Goal: Task Accomplishment & Management: Use online tool/utility

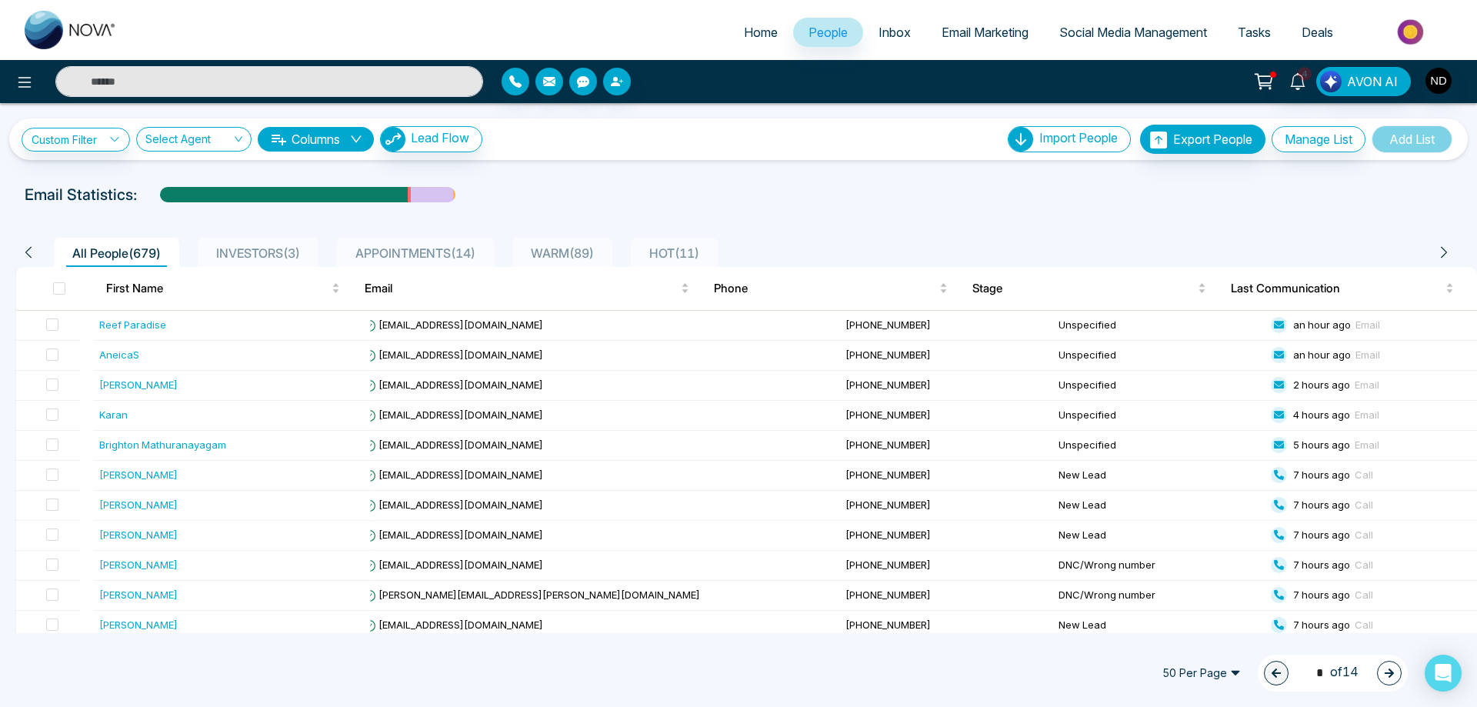
click at [979, 36] on span "Email Marketing" at bounding box center [984, 32] width 87 height 15
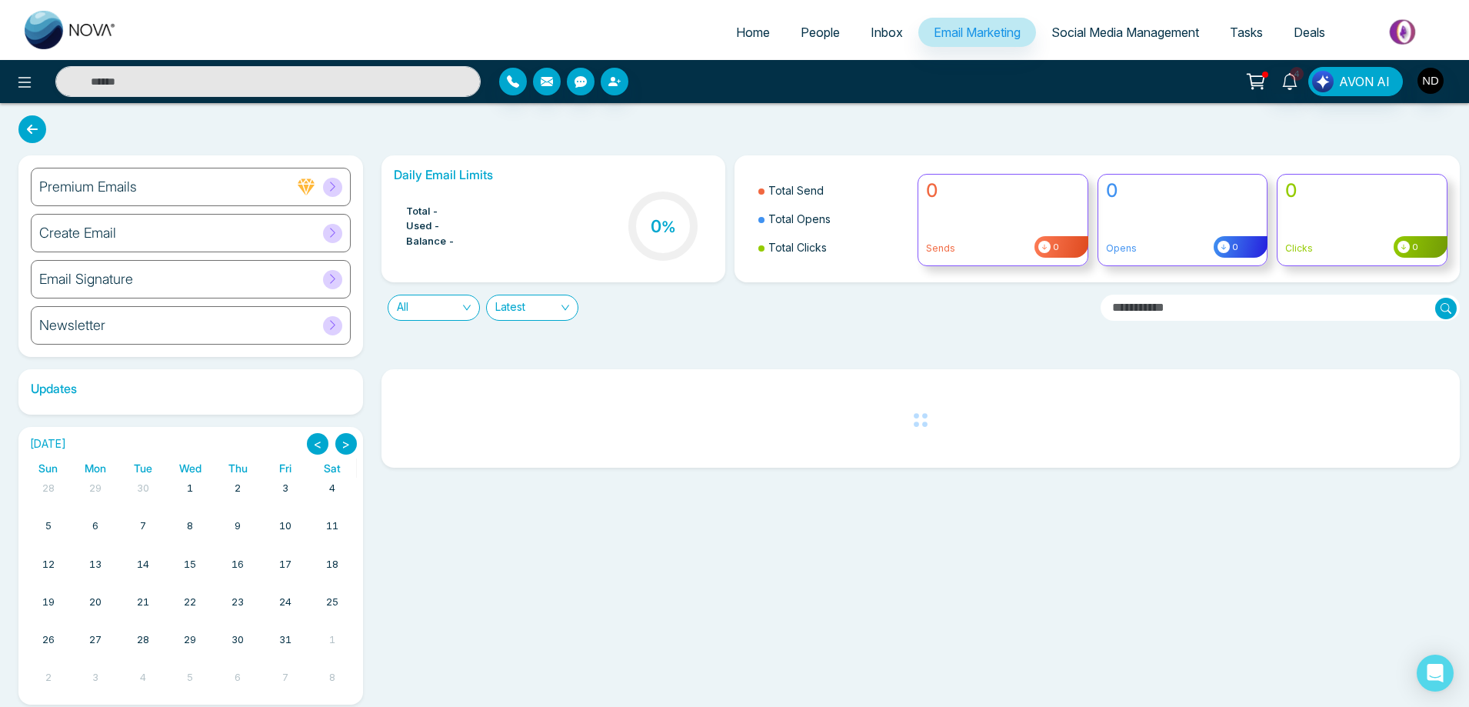
click at [122, 228] on div "Create Email" at bounding box center [191, 233] width 320 height 38
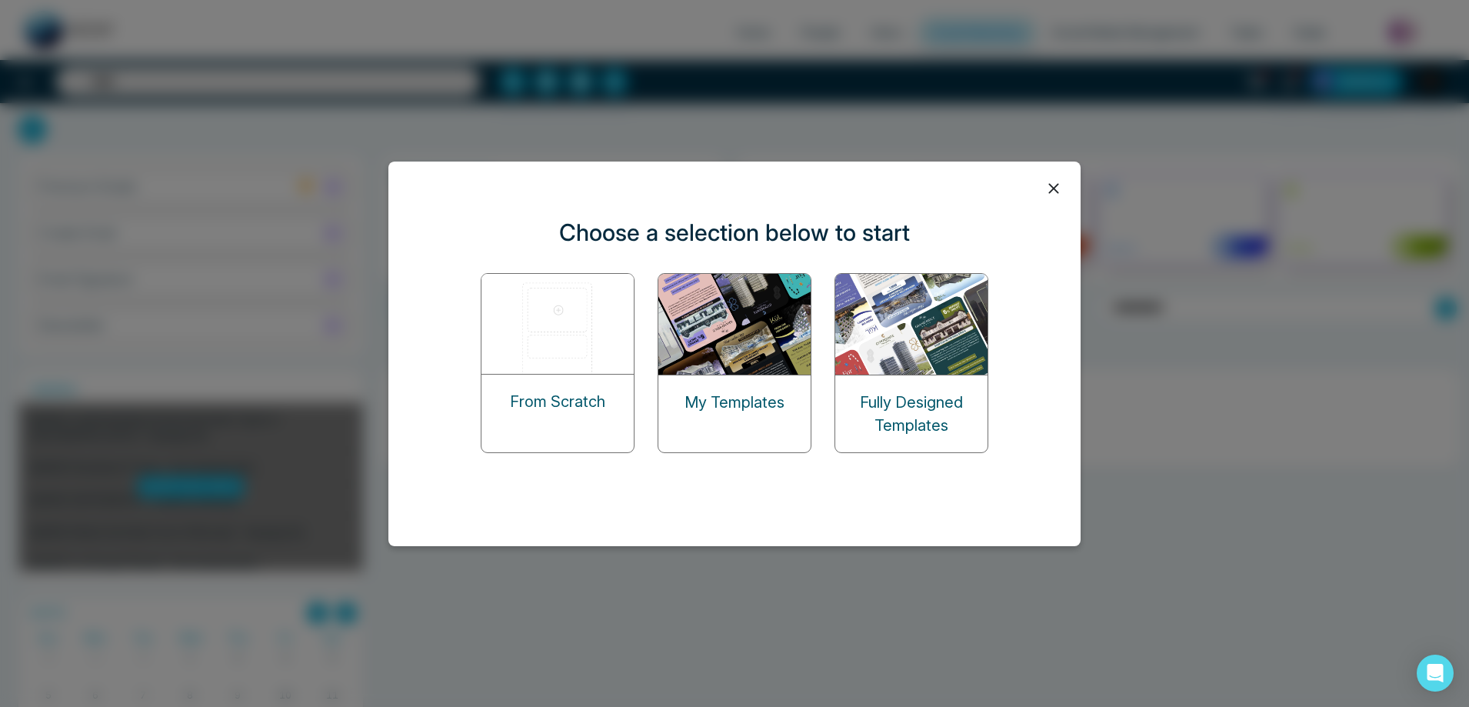
click at [734, 399] on p "My Templates" at bounding box center [734, 402] width 100 height 23
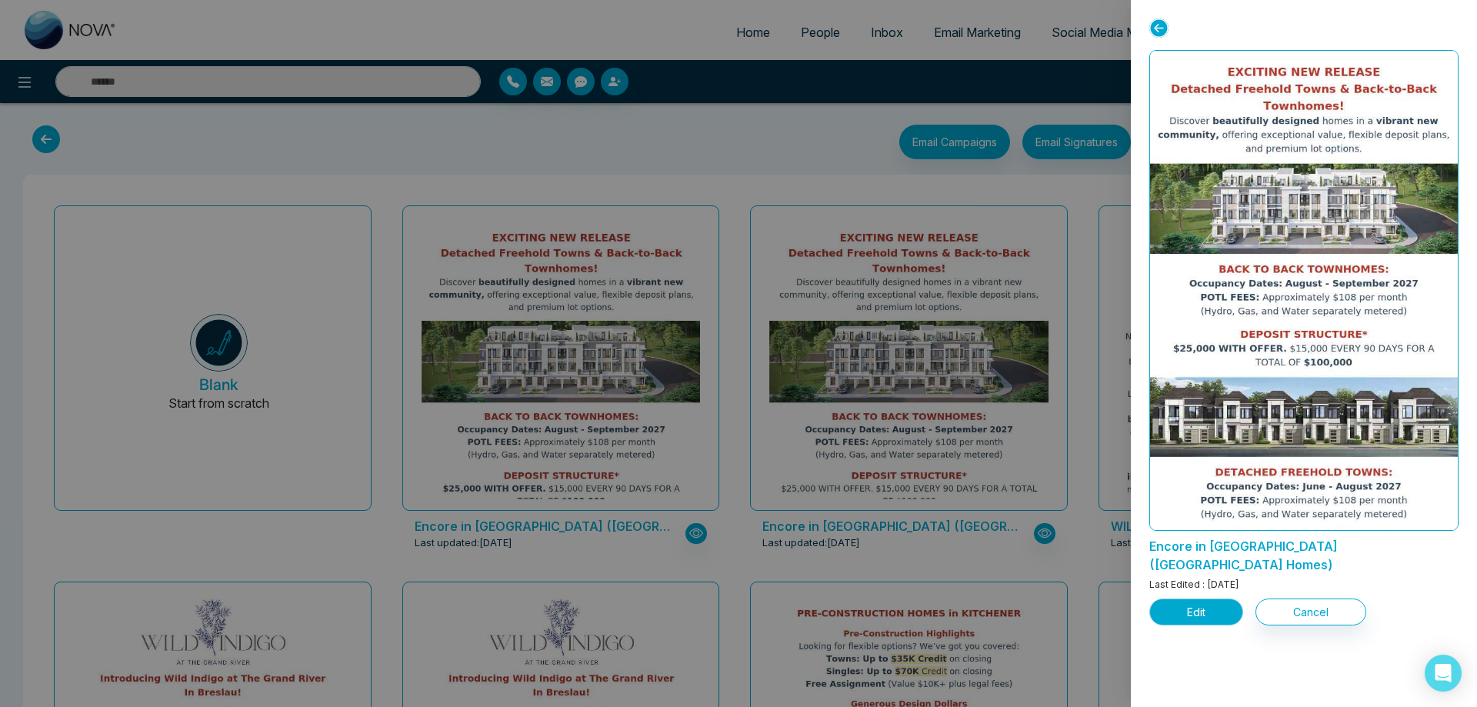
click at [1213, 598] on button "Edit" at bounding box center [1196, 611] width 94 height 27
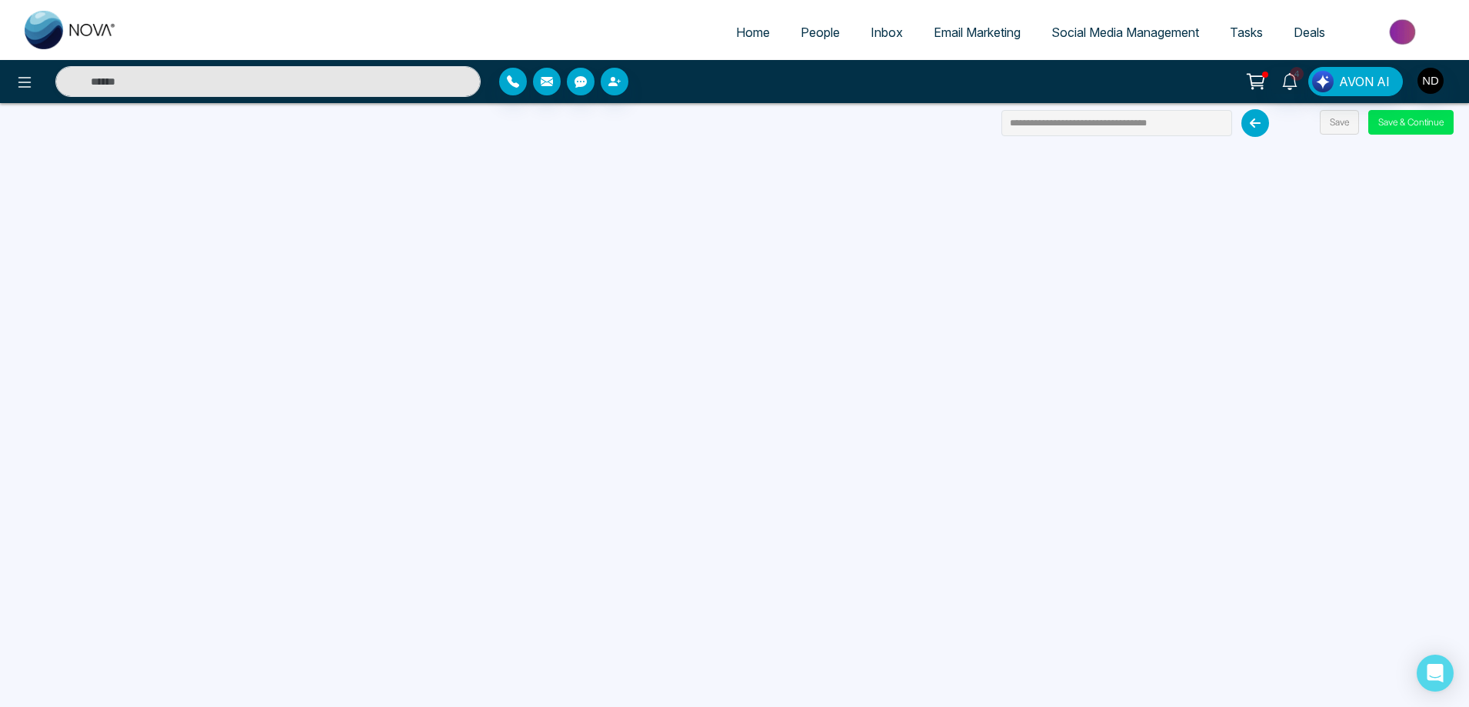
click at [949, 31] on span "Email Marketing" at bounding box center [977, 32] width 87 height 15
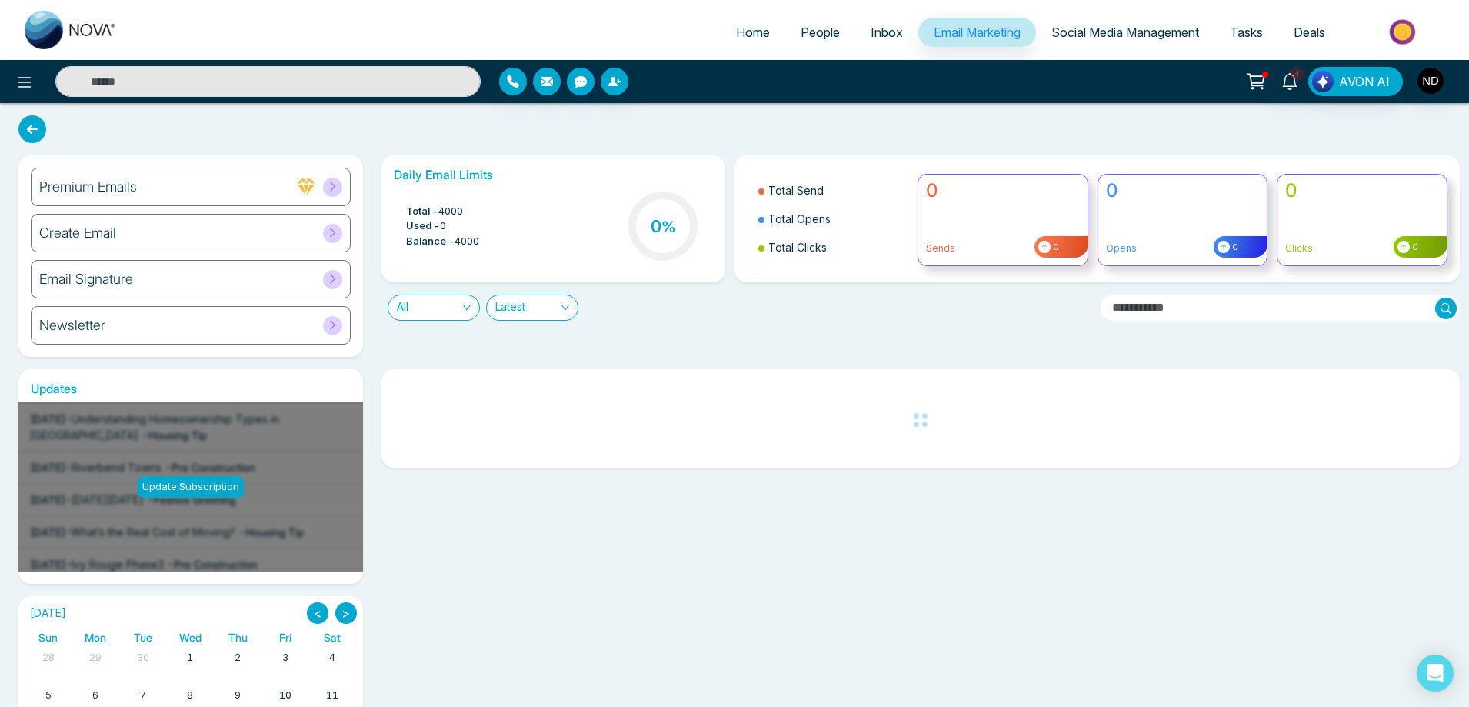
click at [95, 234] on h6 "Create Email" at bounding box center [77, 233] width 77 height 17
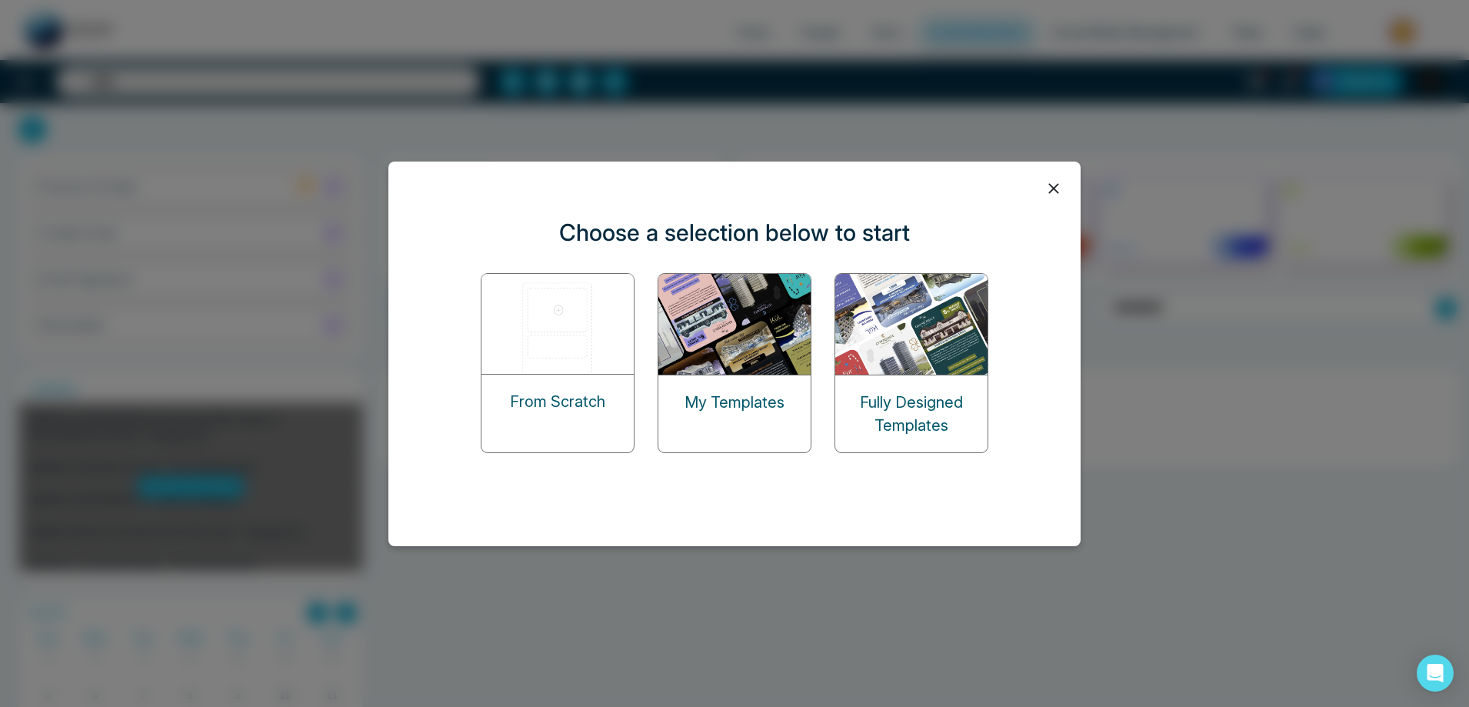
click at [748, 392] on p "My Templates" at bounding box center [734, 402] width 100 height 23
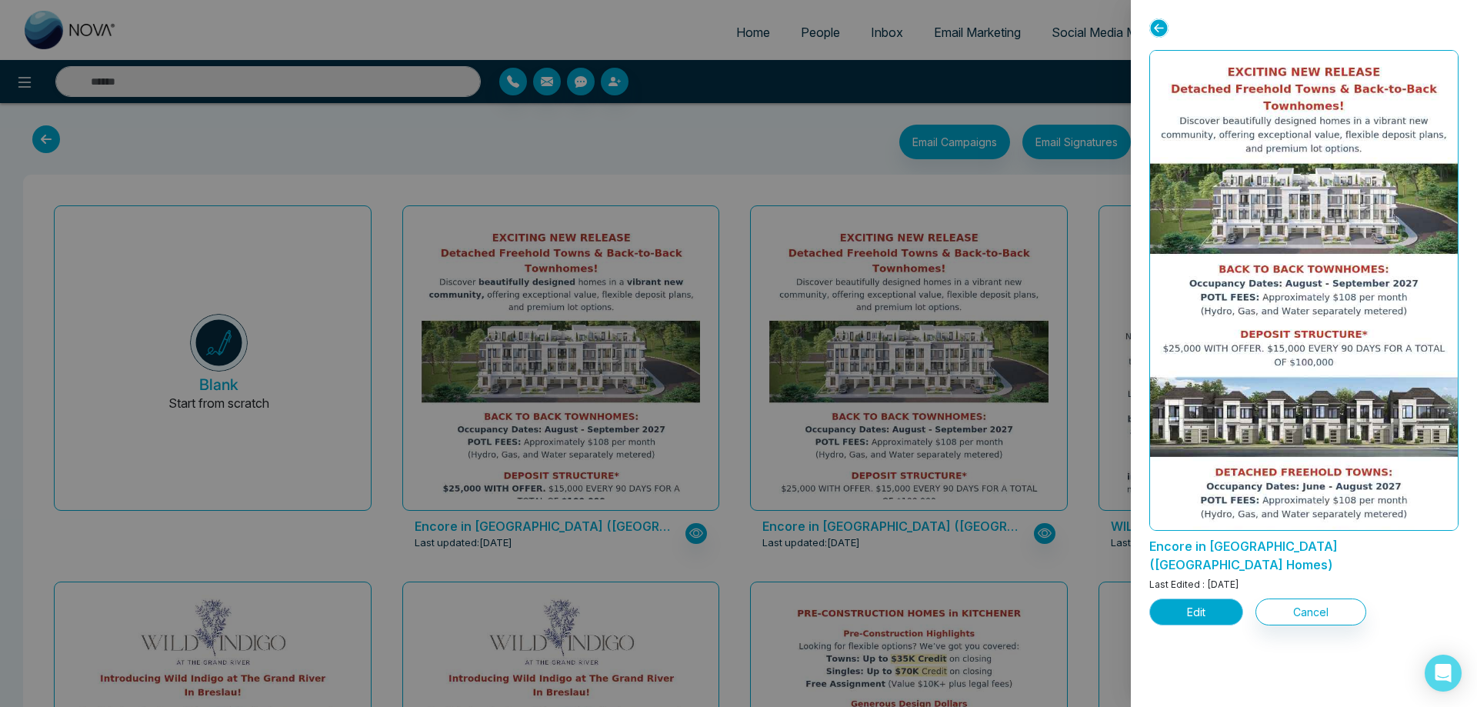
click at [1180, 598] on button "Edit" at bounding box center [1196, 611] width 94 height 27
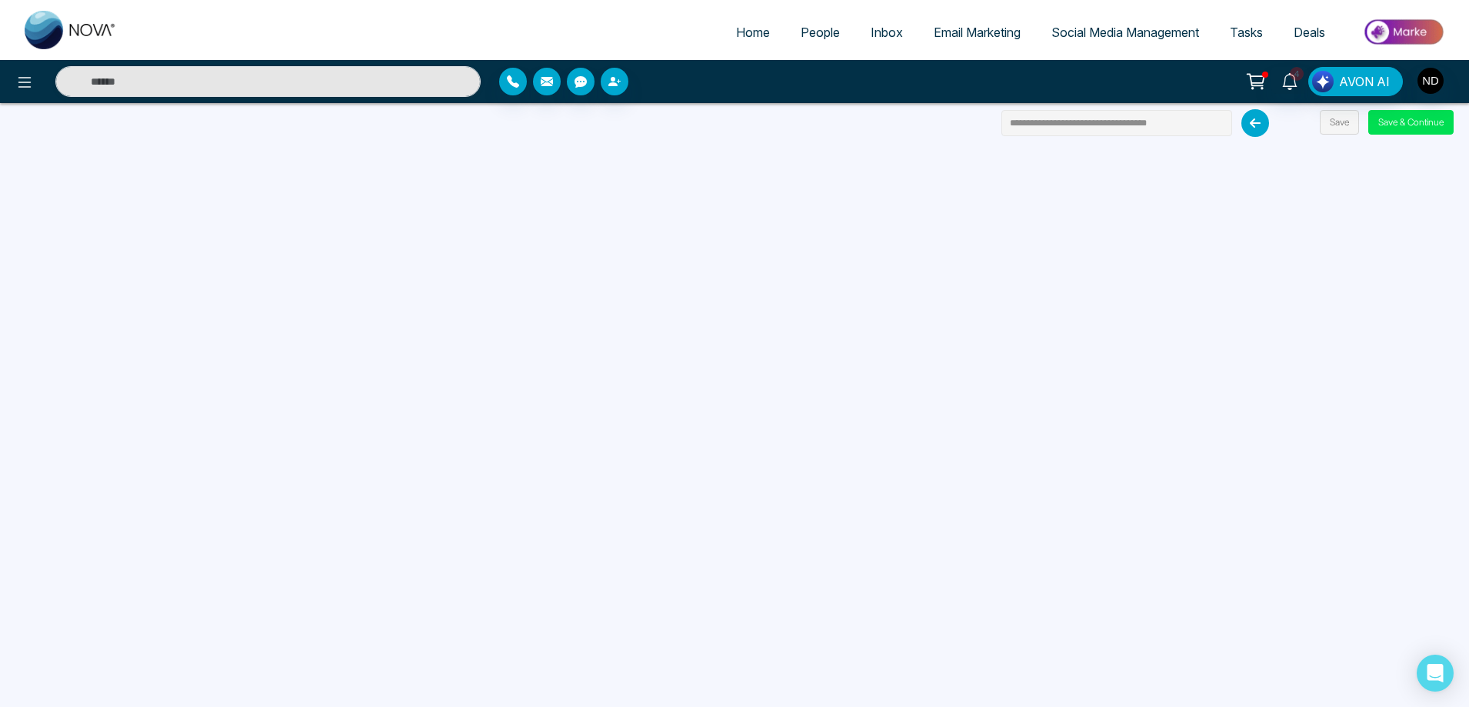
click at [1124, 122] on input "**********" at bounding box center [1116, 123] width 231 height 26
drag, startPoint x: 1087, startPoint y: 132, endPoint x: 992, endPoint y: 142, distance: 95.1
click at [978, 3] on div "**********" at bounding box center [734, 353] width 1469 height 707
type input "*********"
click at [958, 36] on span "Email Marketing" at bounding box center [977, 32] width 87 height 15
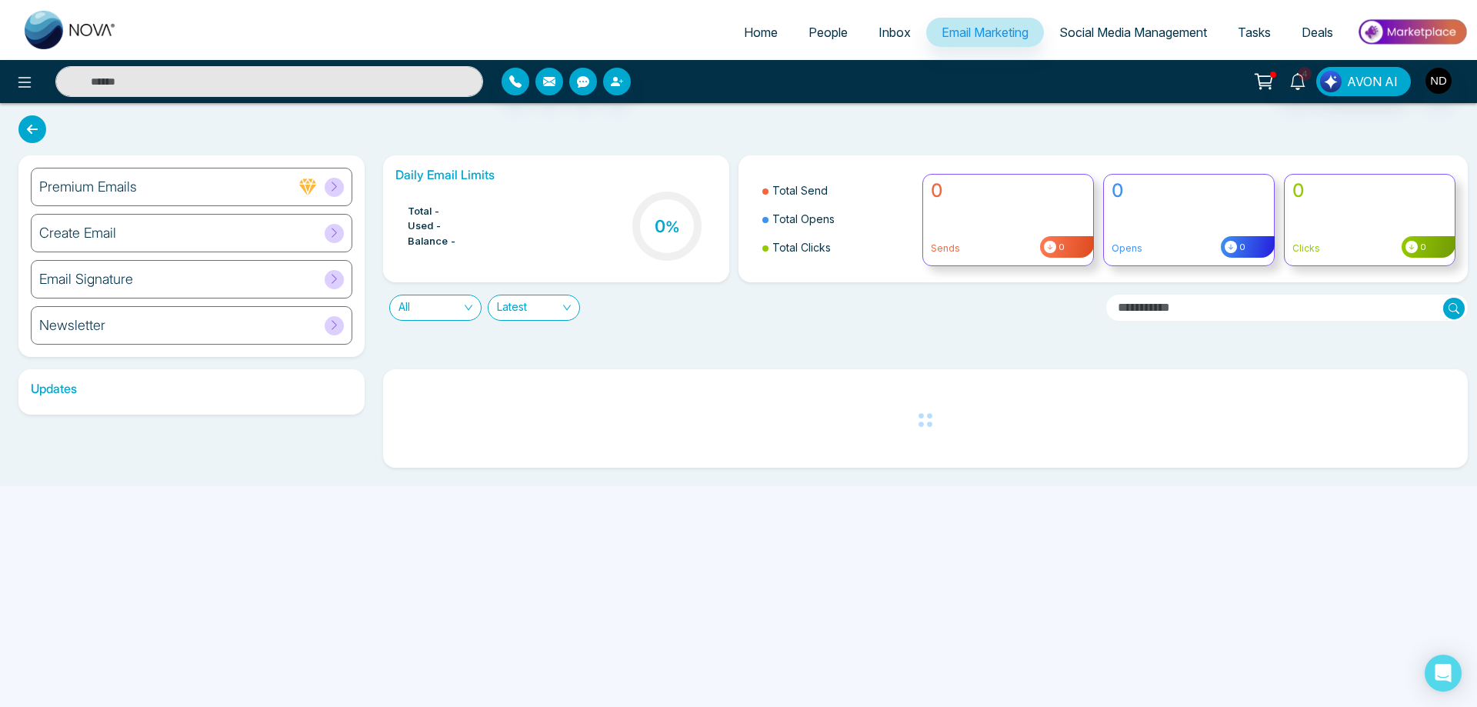
click at [114, 231] on h6 "Create Email" at bounding box center [77, 233] width 77 height 17
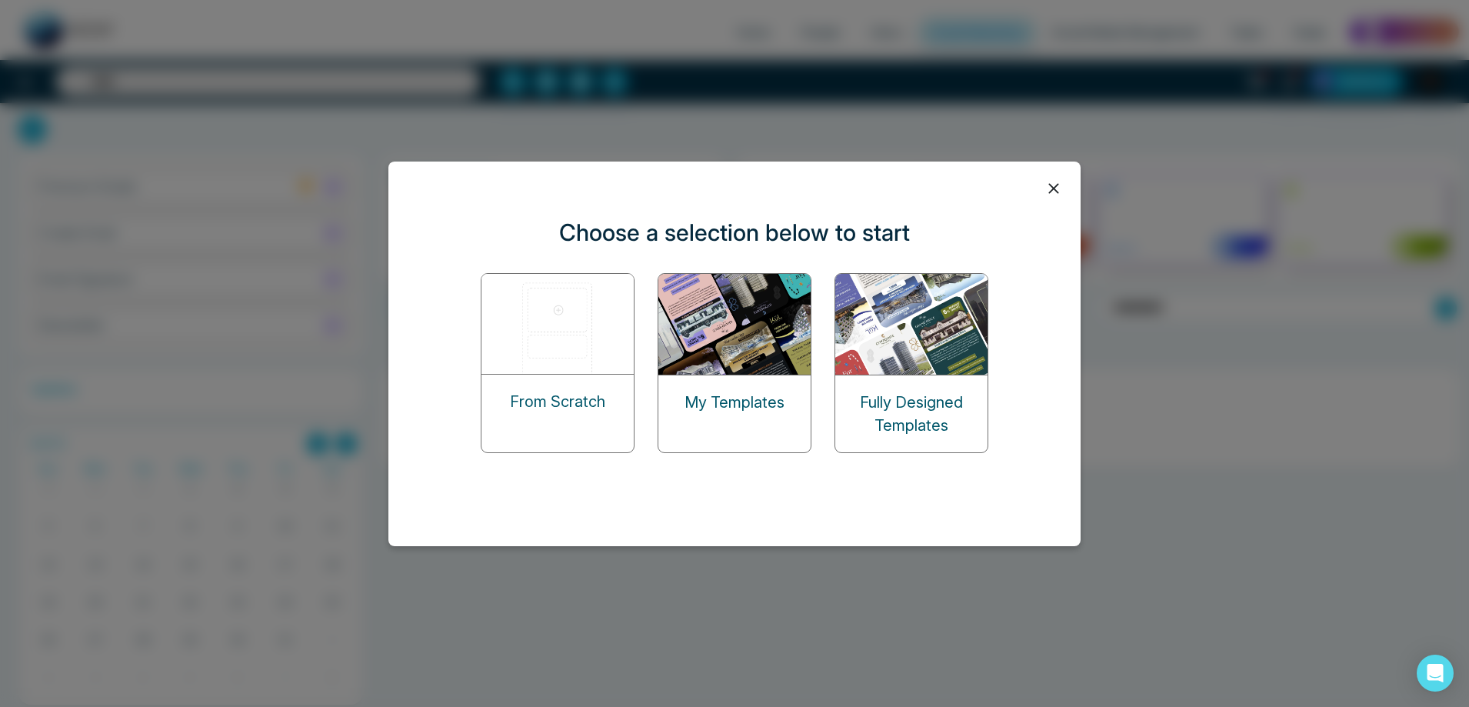
click at [785, 357] on img at bounding box center [735, 324] width 154 height 101
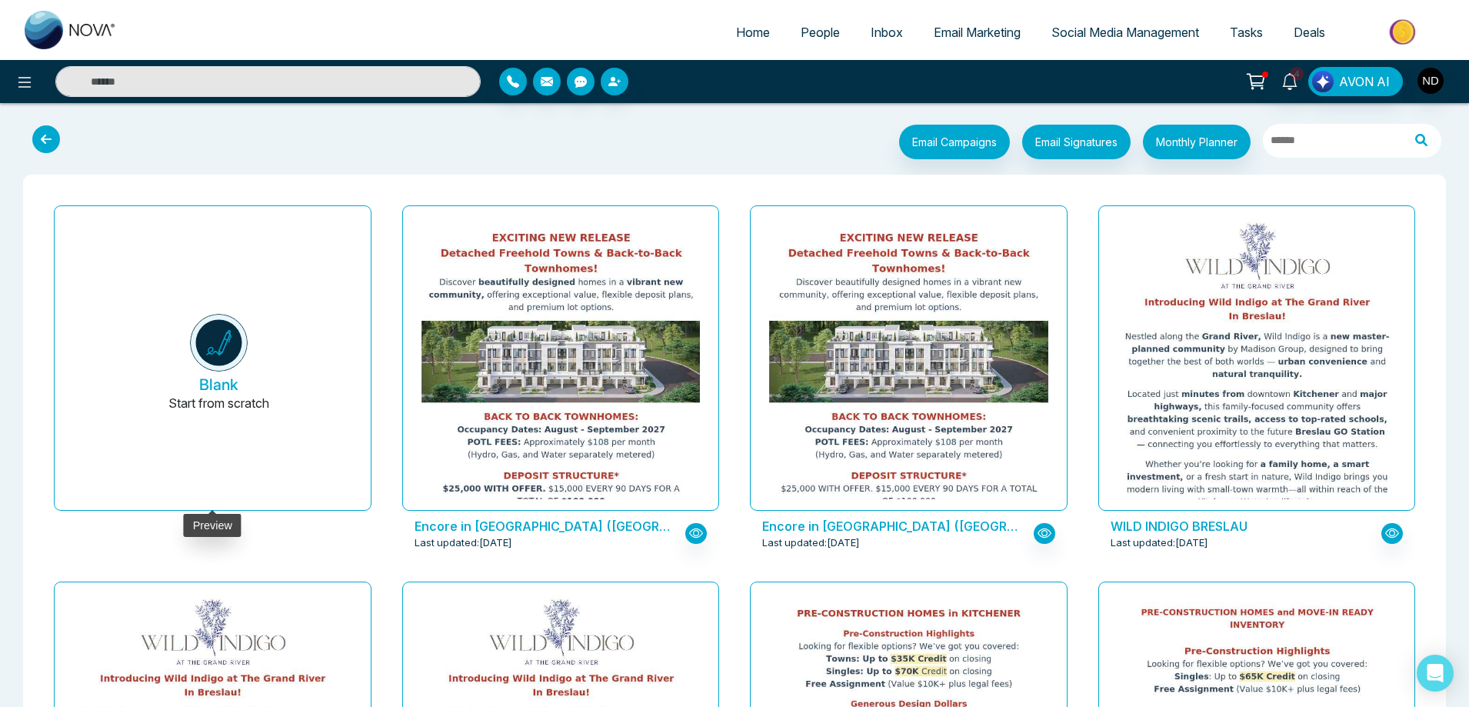
click at [306, 342] on button "Blank Start from scratch" at bounding box center [218, 363] width 279 height 291
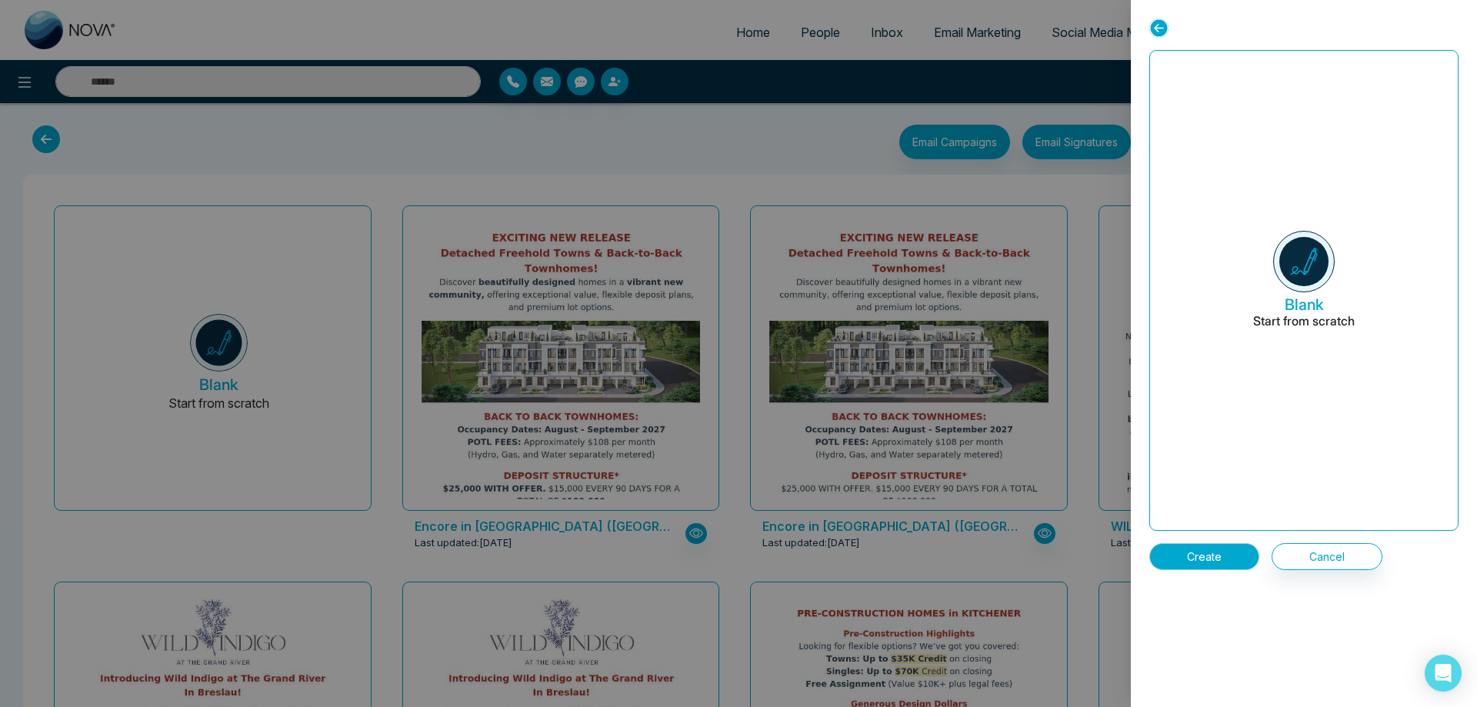
click at [1210, 562] on button "Create" at bounding box center [1204, 556] width 110 height 27
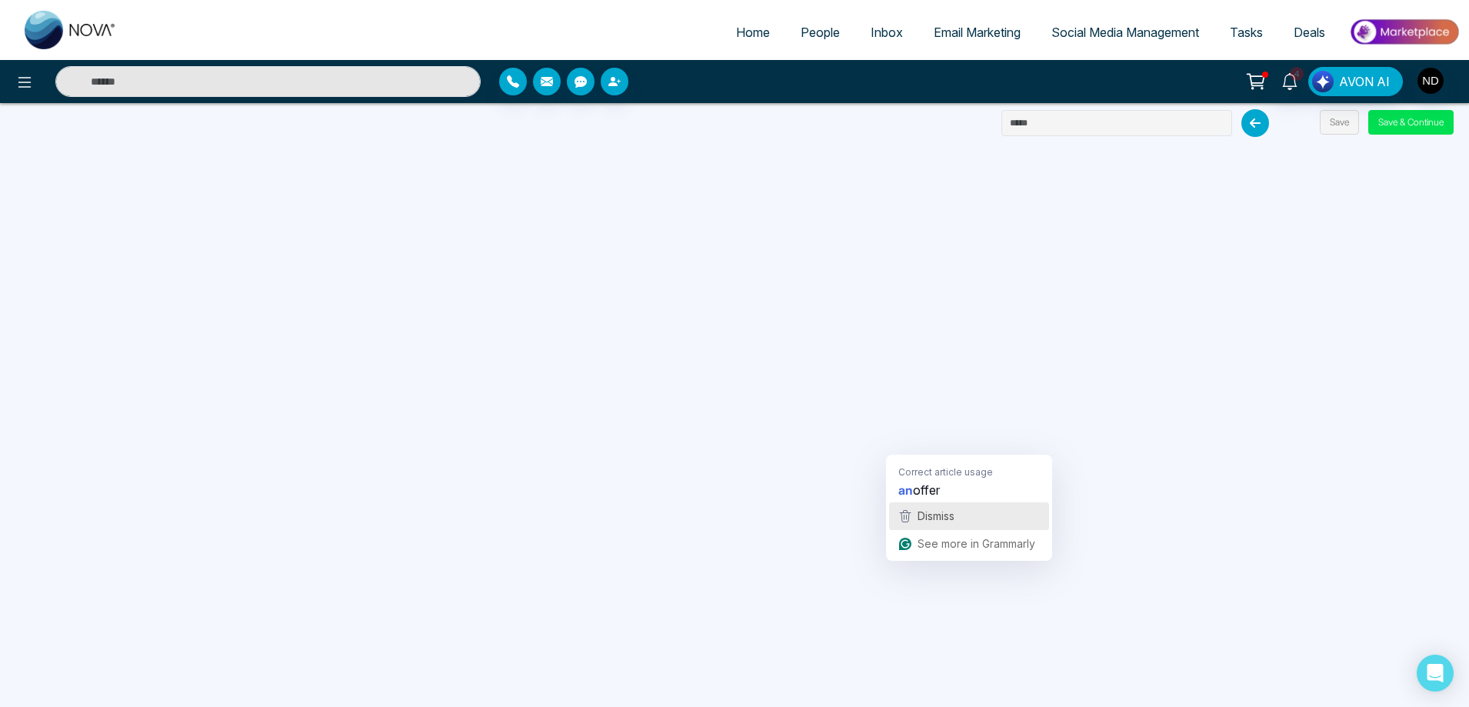
click at [965, 518] on div "Dismiss" at bounding box center [969, 516] width 146 height 23
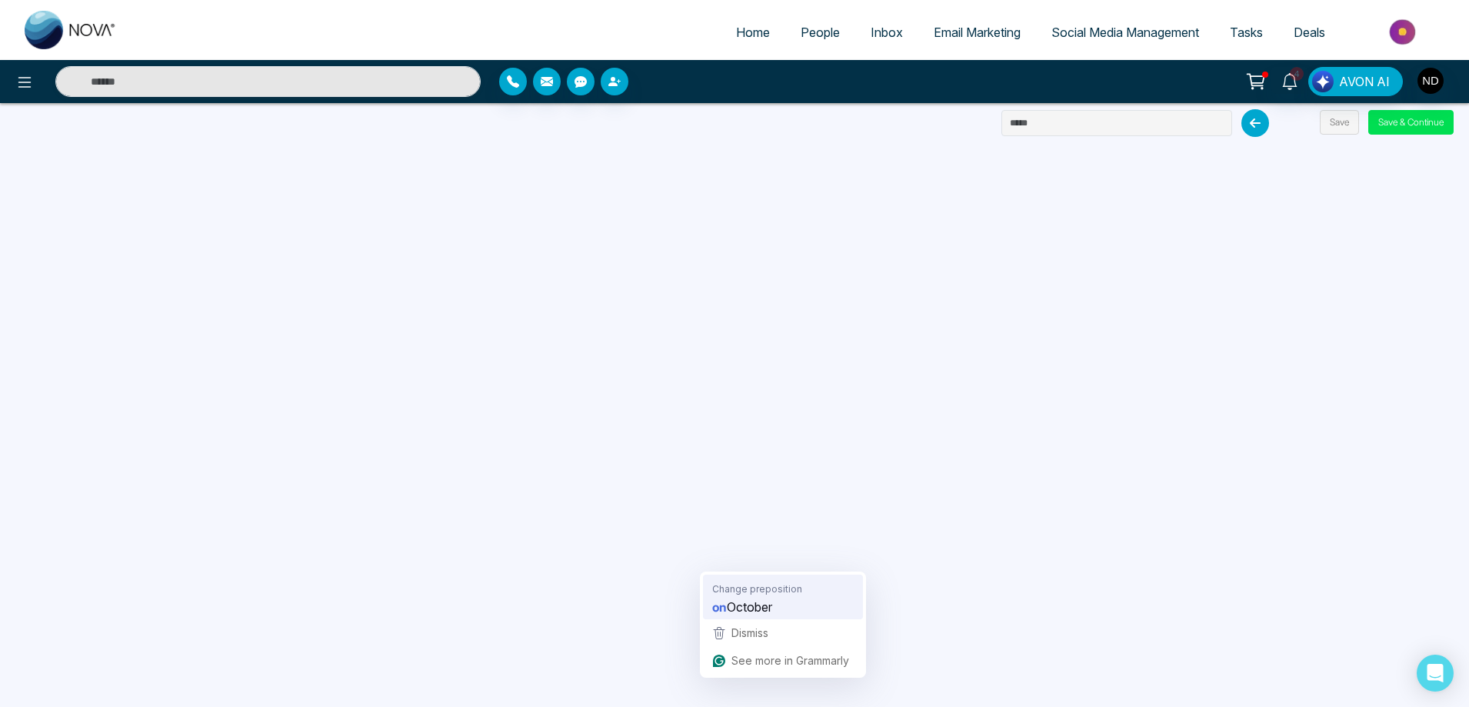
click at [736, 611] on span "October" at bounding box center [749, 606] width 45 height 19
drag, startPoint x: 1081, startPoint y: 127, endPoint x: 973, endPoint y: 127, distance: 108.4
click at [973, 127] on div "Home People Inbox Email Marketing Social Media Management Tasks Deals 4 AVON AI…" at bounding box center [734, 353] width 1469 height 707
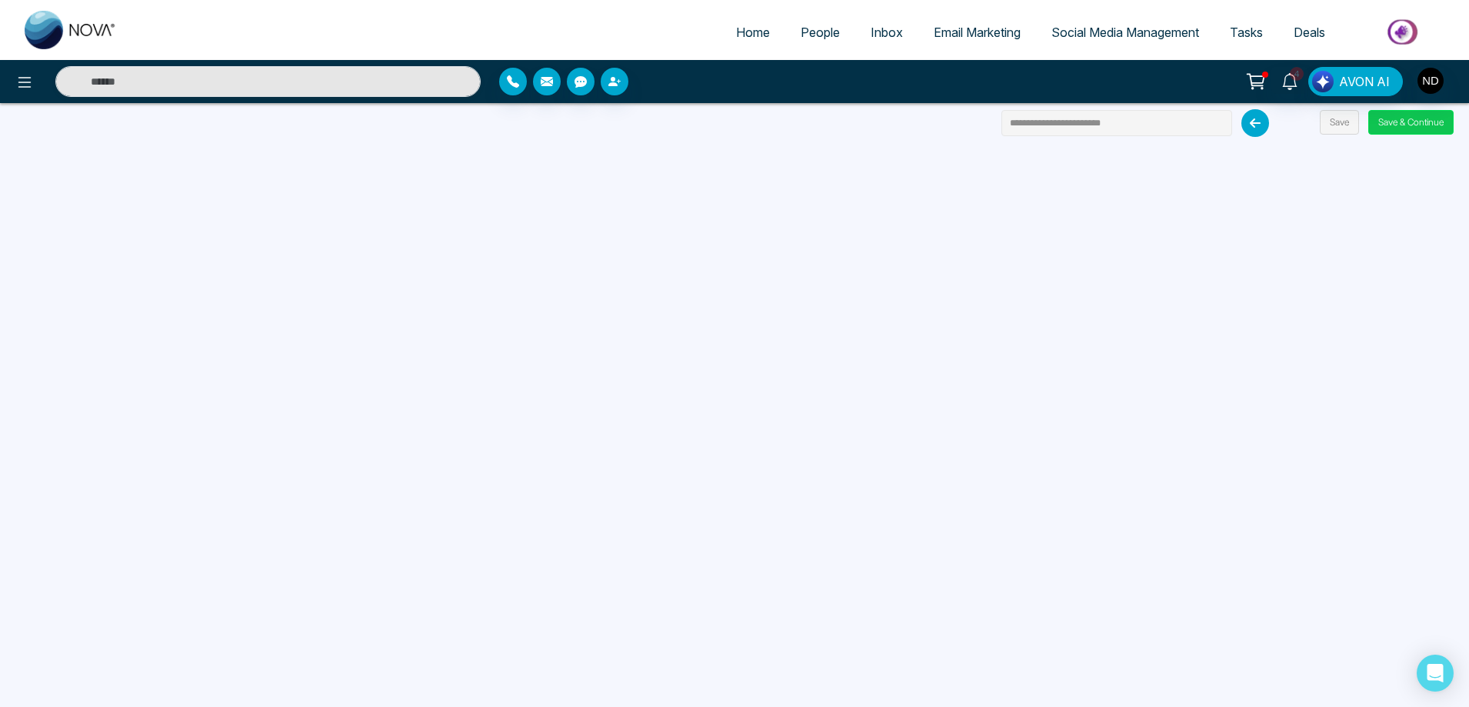
type input "**********"
click at [1411, 122] on button "Save & Continue" at bounding box center [1410, 122] width 85 height 25
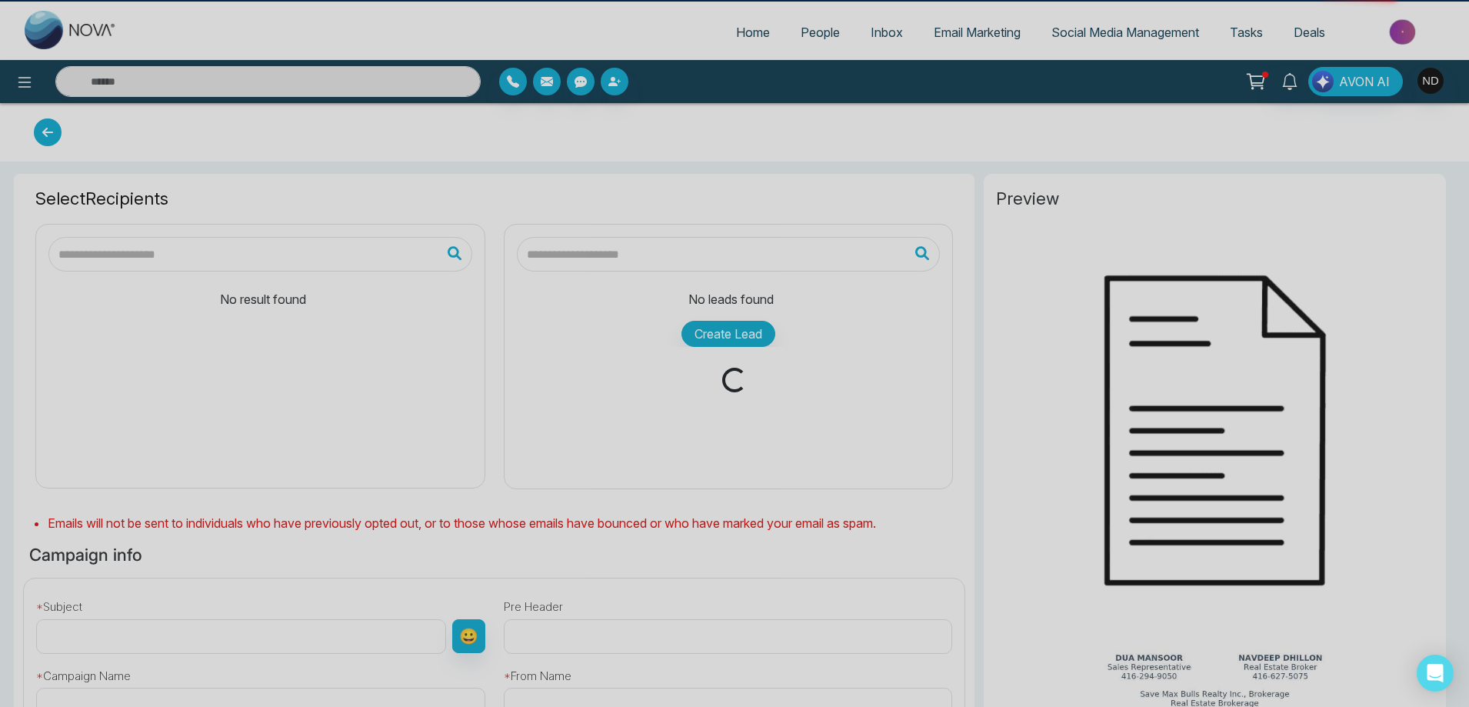
type input "**********"
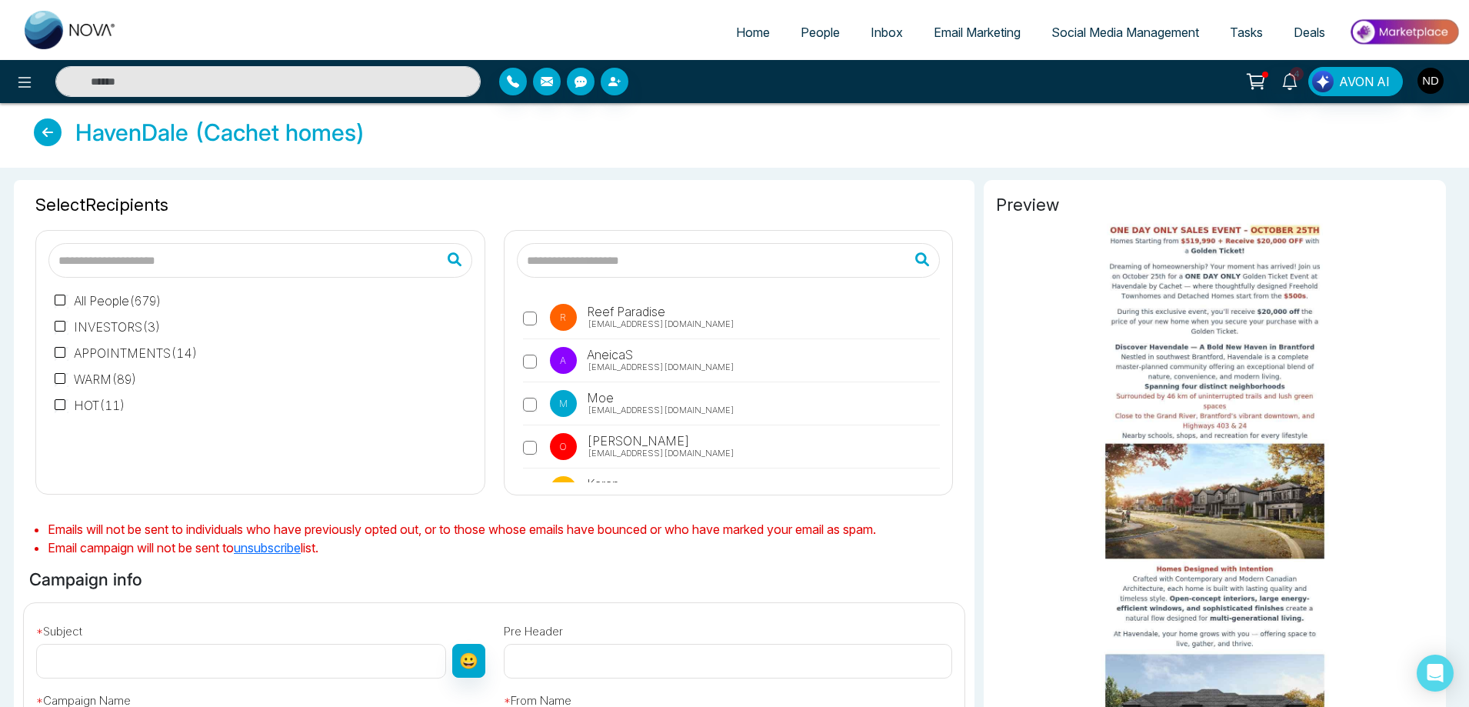
click at [611, 270] on input "text" at bounding box center [729, 260] width 424 height 35
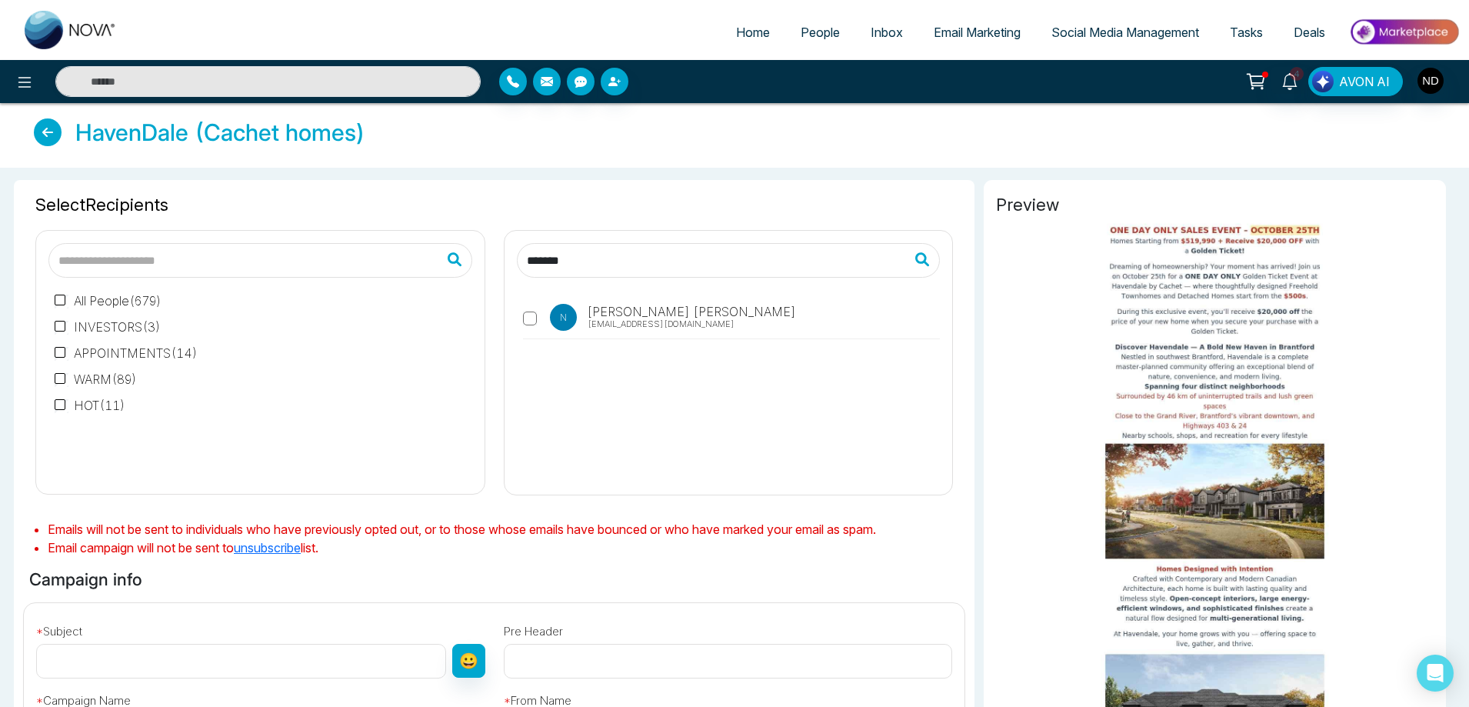
type input "*******"
click at [197, 658] on input "text" at bounding box center [241, 661] width 410 height 35
paste input "**********"
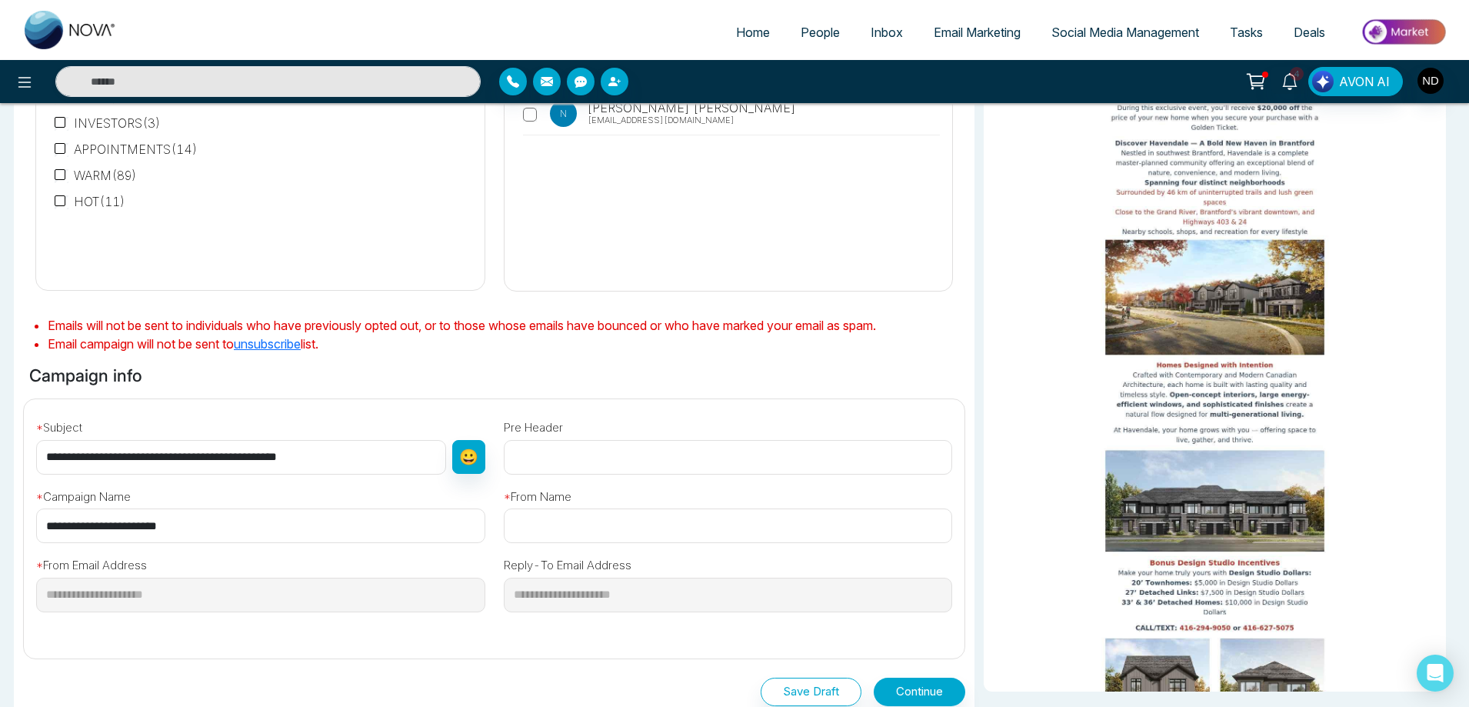
scroll to position [361, 0]
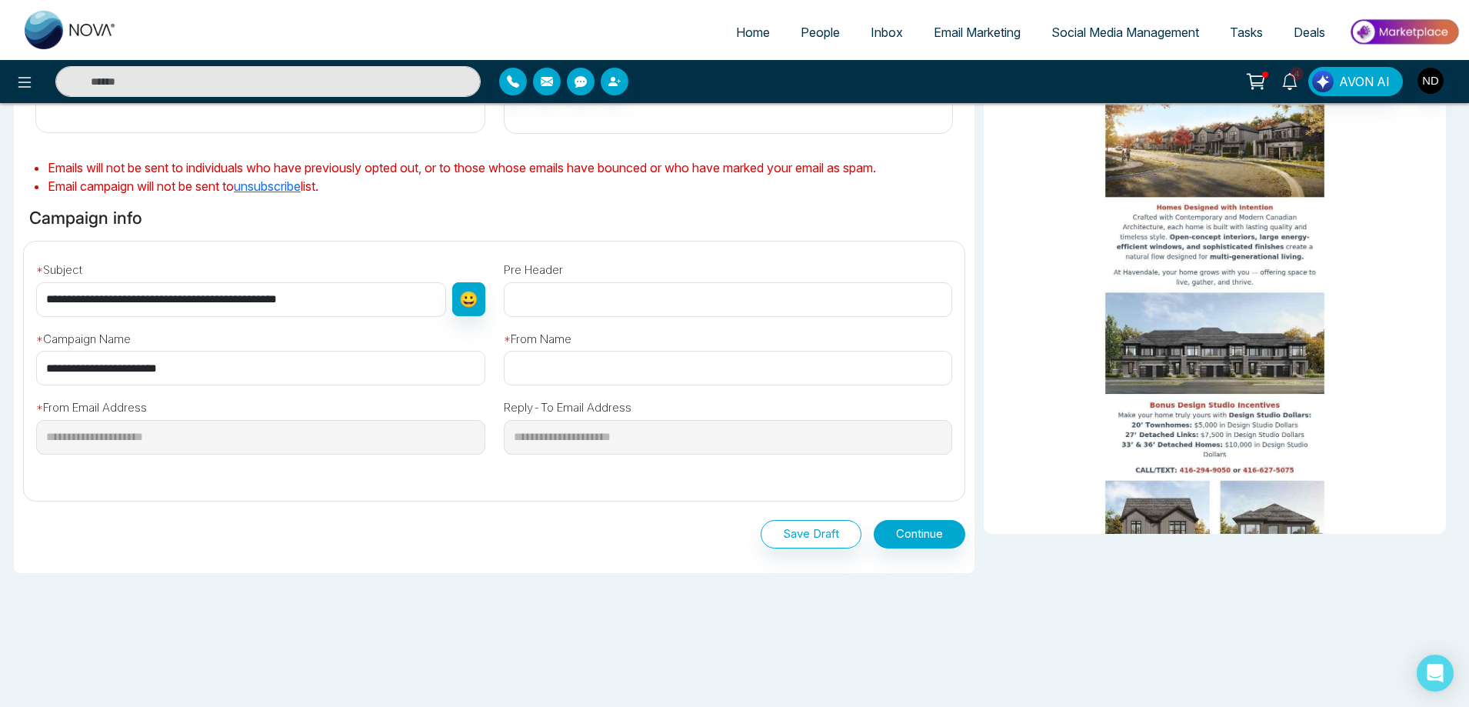
type input "**********"
click at [597, 356] on input "text" at bounding box center [728, 368] width 449 height 35
type input "**********"
click at [942, 531] on button "Continue" at bounding box center [920, 534] width 92 height 28
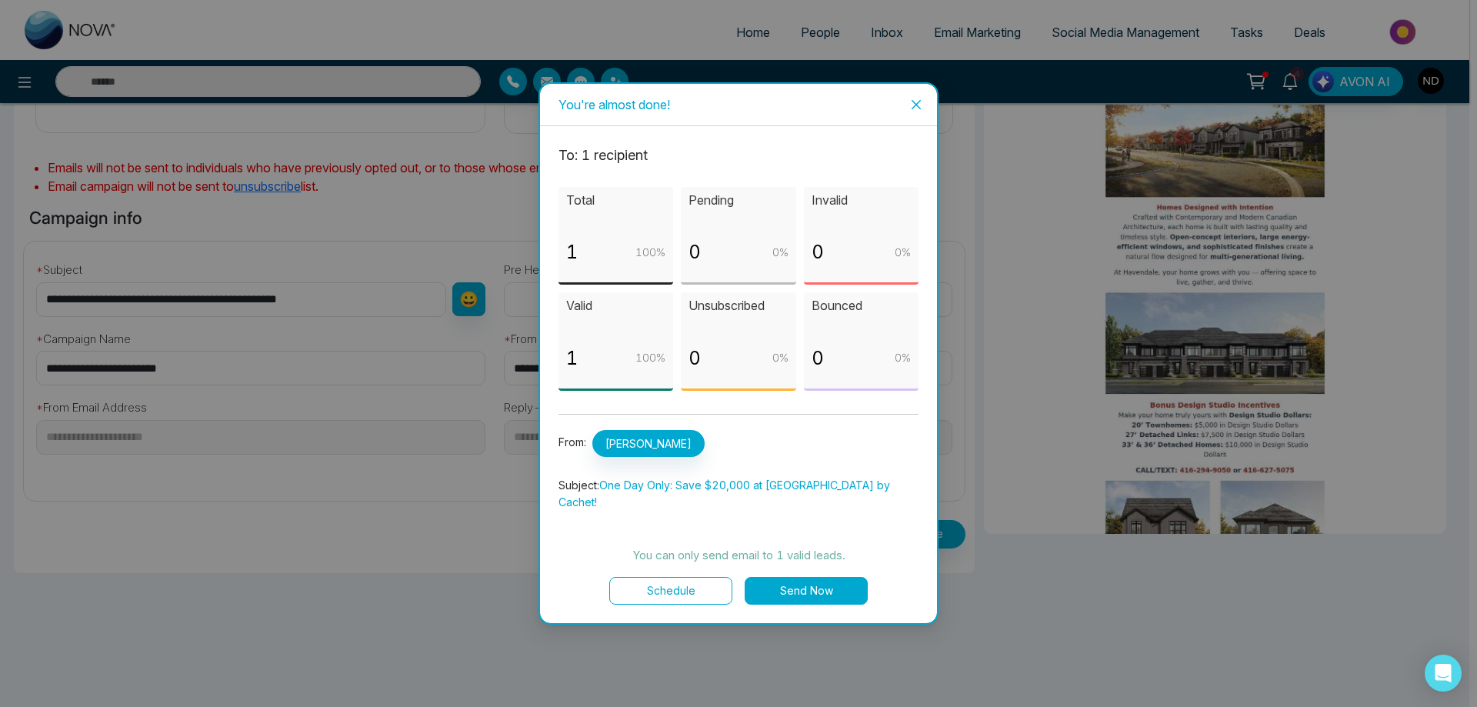
click at [796, 577] on button "Send Now" at bounding box center [805, 591] width 123 height 28
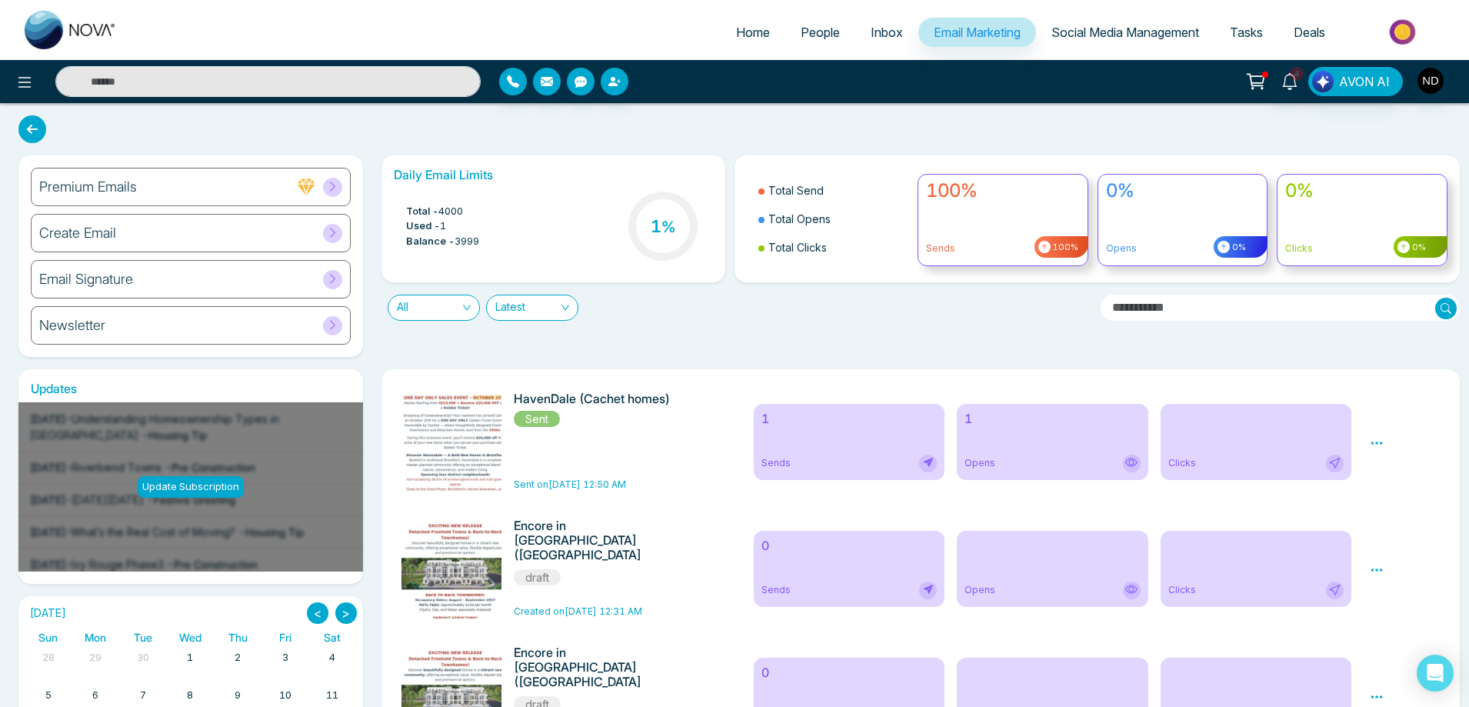
click at [974, 35] on span "Email Marketing" at bounding box center [977, 32] width 87 height 15
click at [108, 238] on h6 "Create Email" at bounding box center [77, 233] width 77 height 17
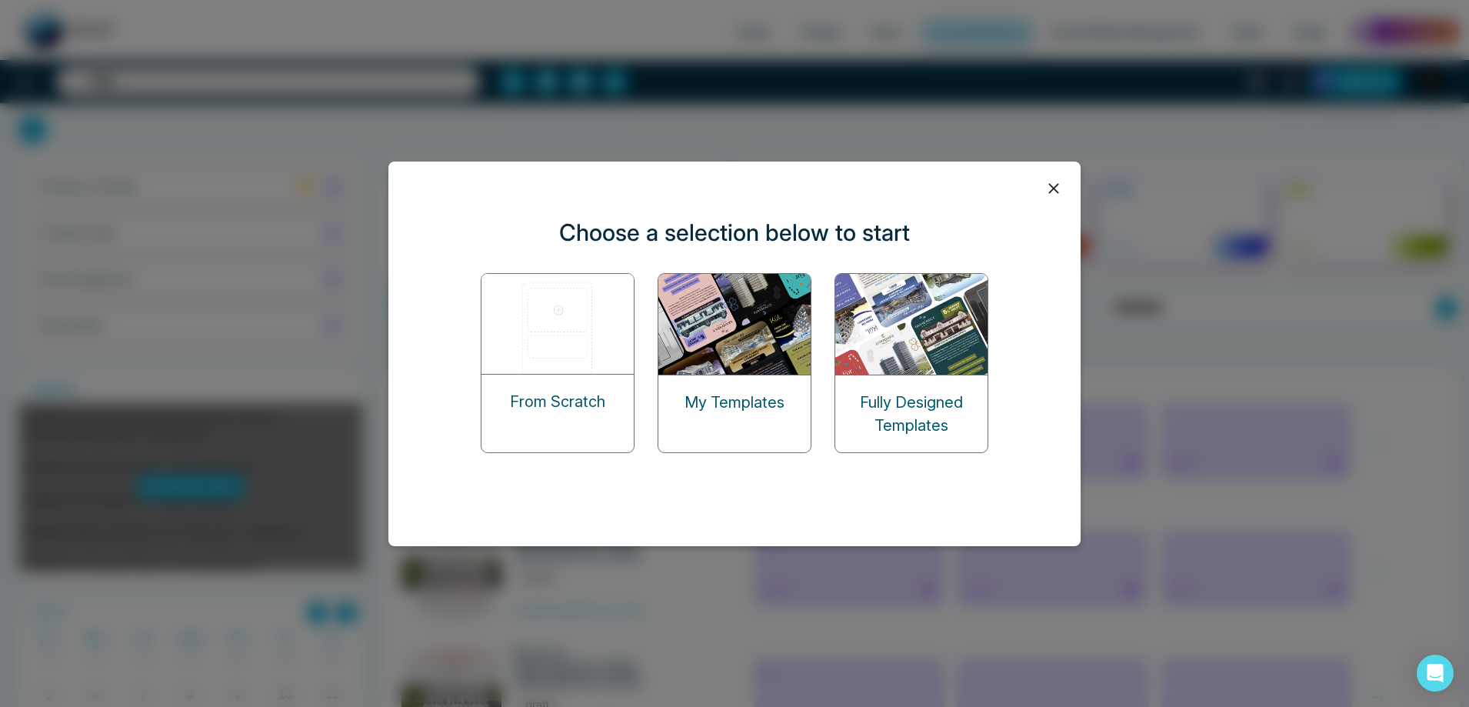
click at [729, 351] on img at bounding box center [735, 324] width 154 height 101
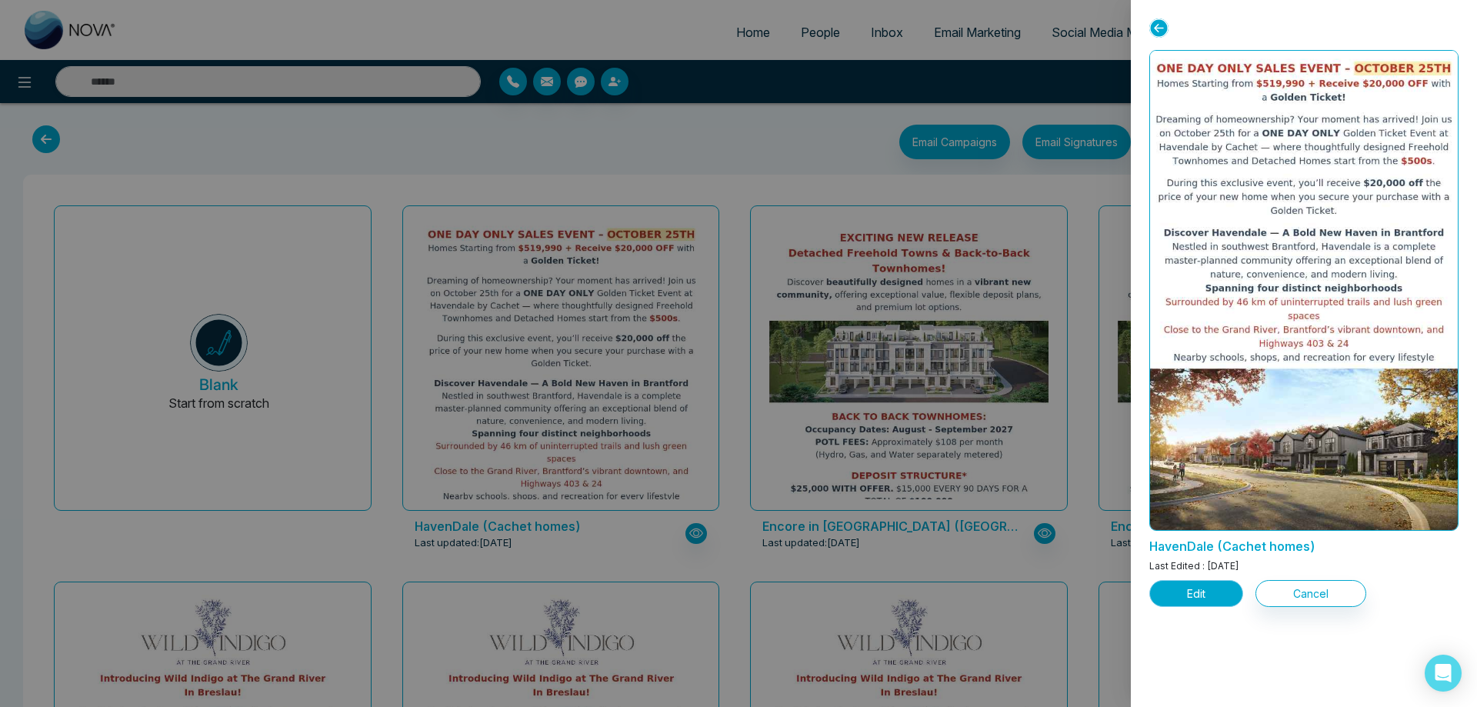
click at [1202, 593] on button "Edit" at bounding box center [1196, 593] width 94 height 27
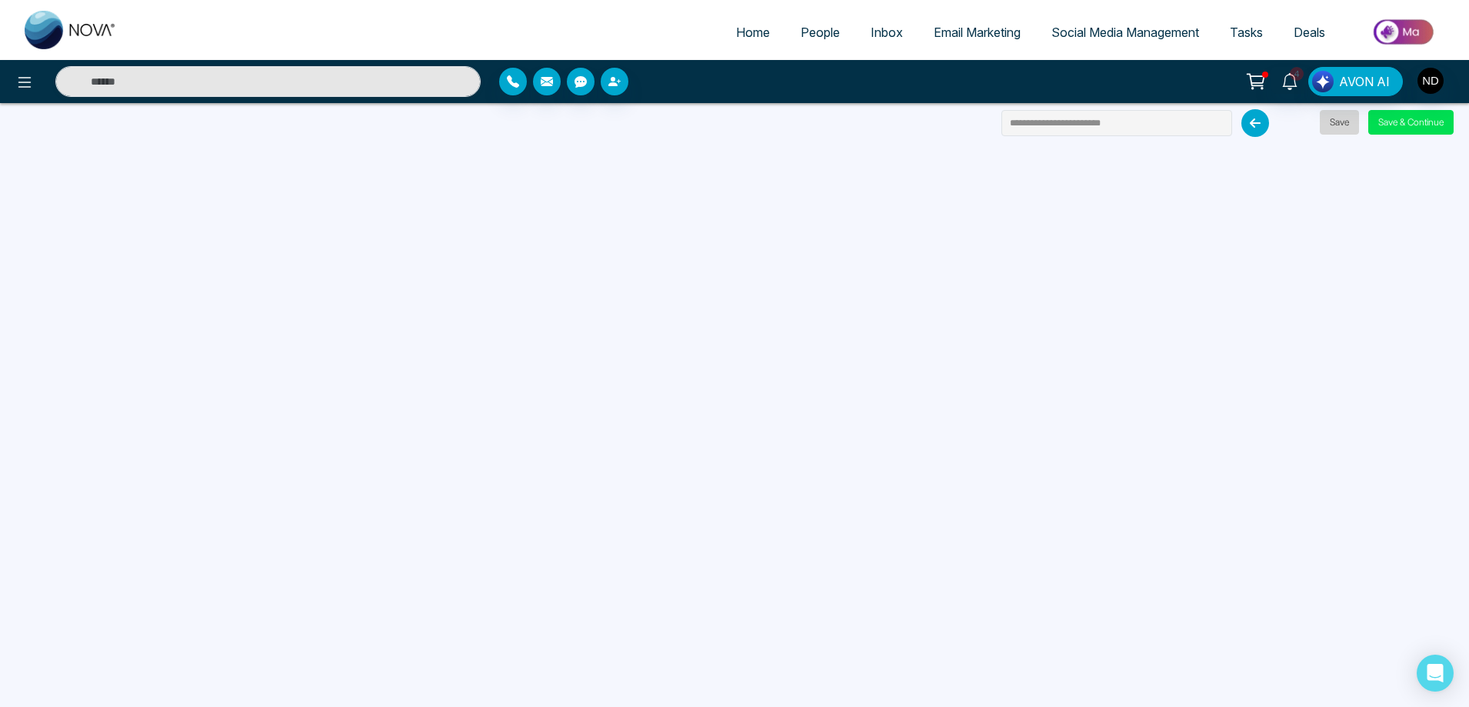
click at [1334, 119] on button "Save" at bounding box center [1339, 122] width 39 height 25
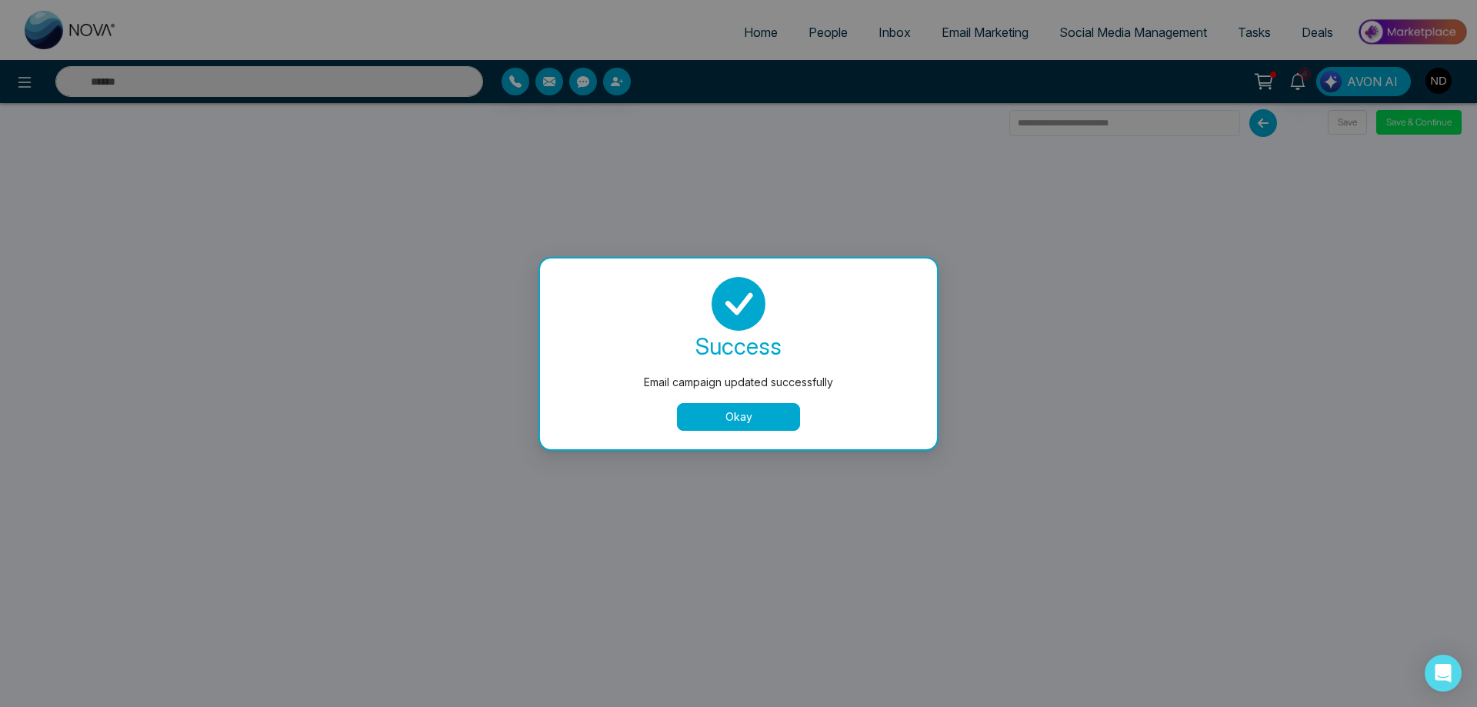
click at [759, 420] on button "Okay" at bounding box center [738, 417] width 123 height 28
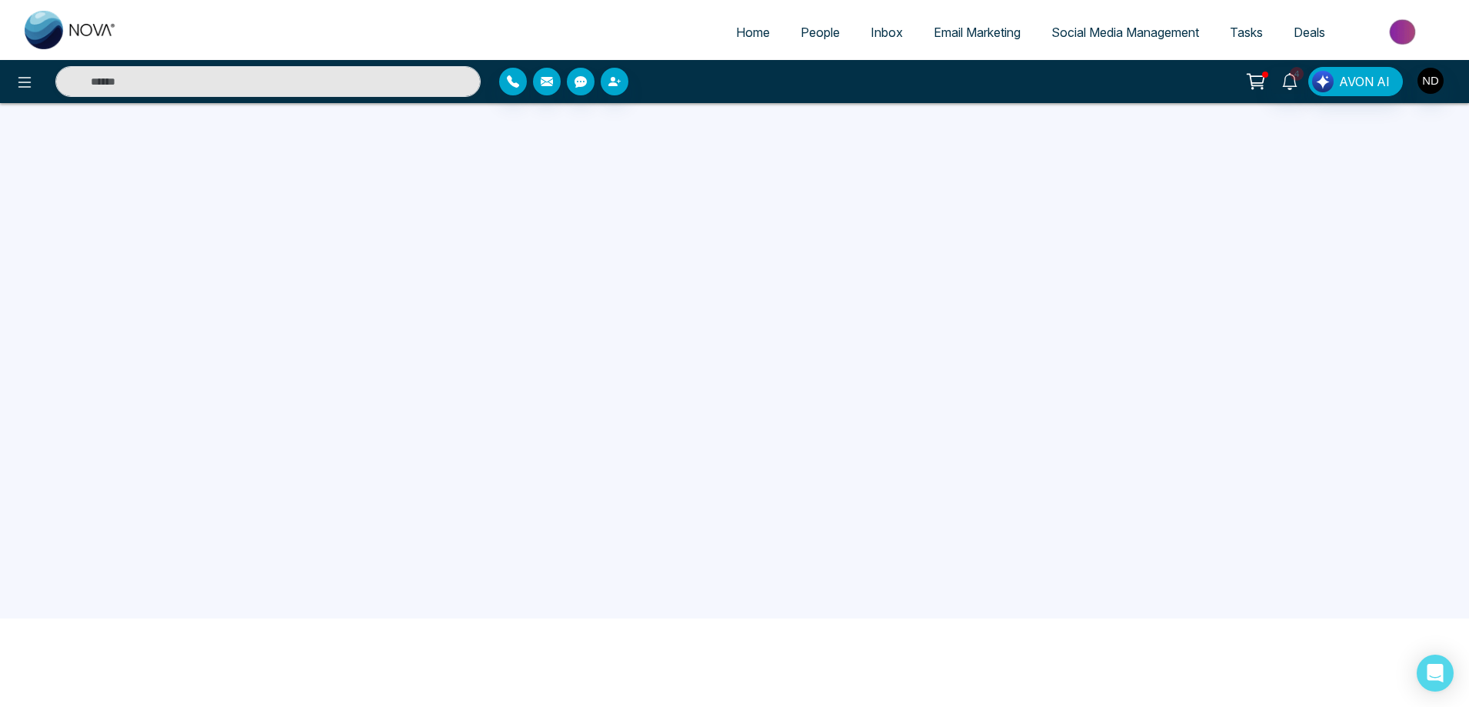
scroll to position [146, 0]
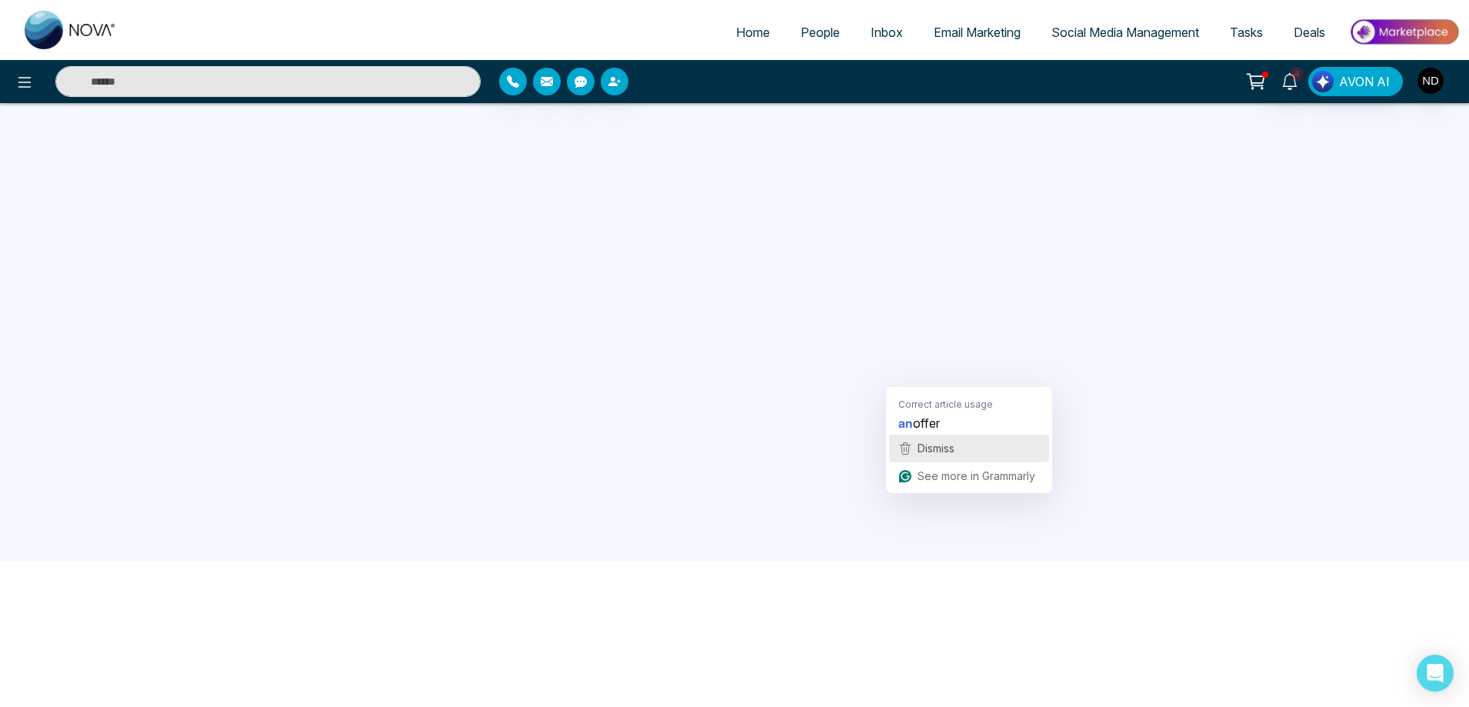
click at [937, 445] on span "Dismiss" at bounding box center [936, 447] width 37 height 13
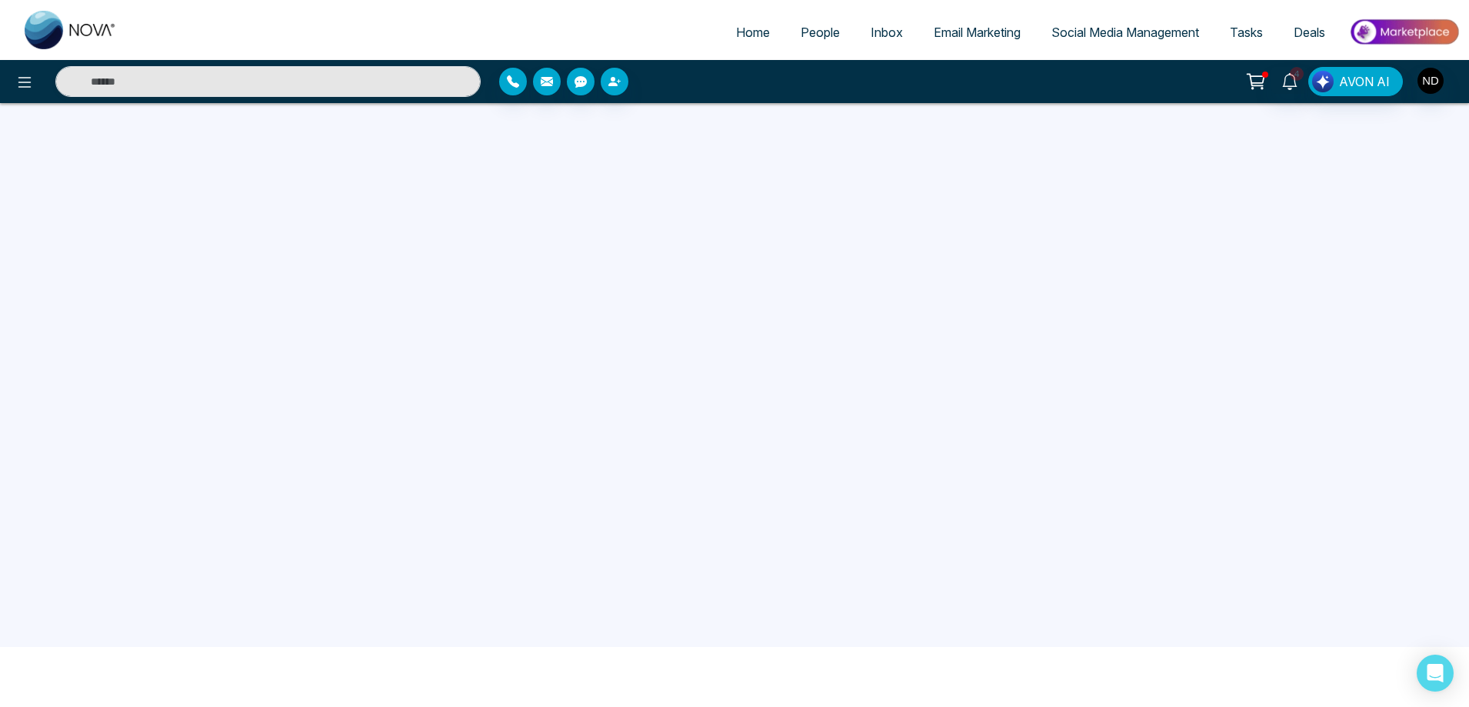
scroll to position [0, 0]
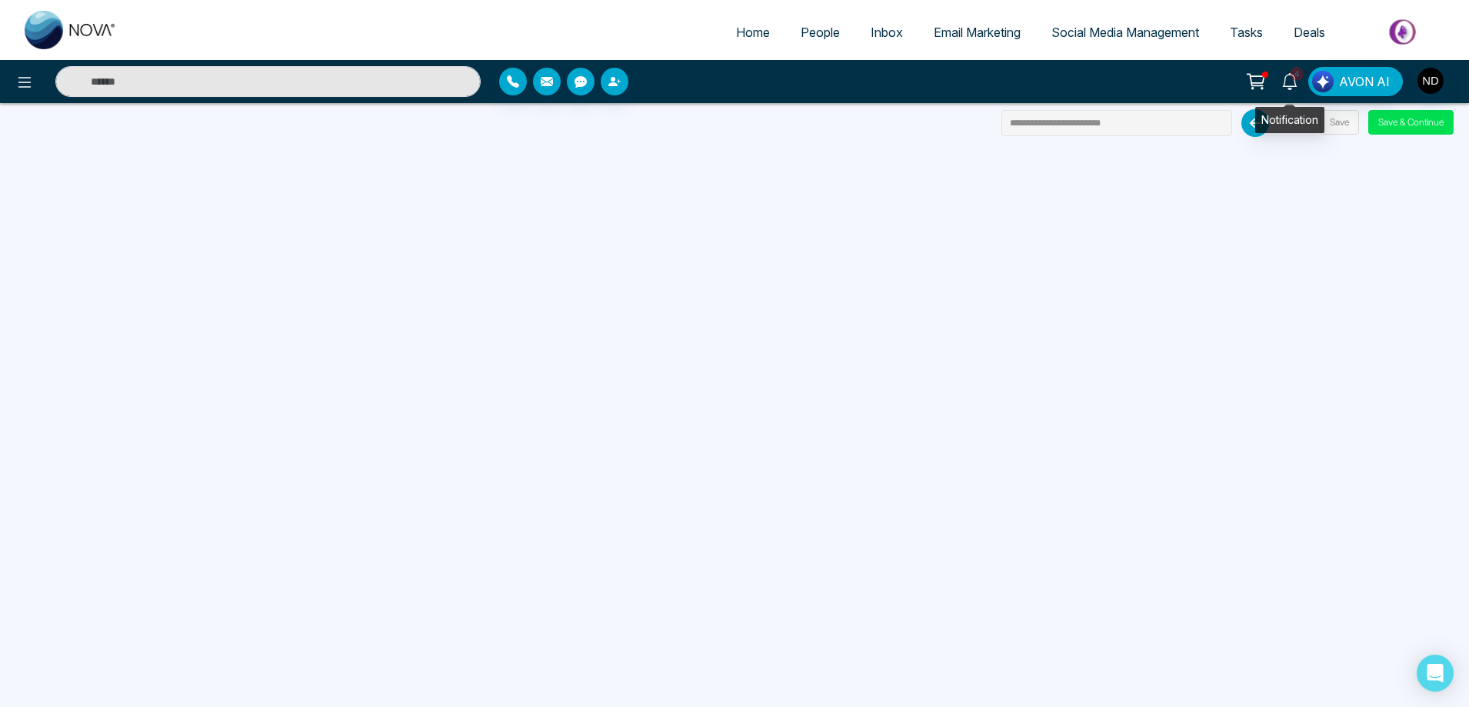
click at [1284, 79] on icon at bounding box center [1289, 81] width 17 height 17
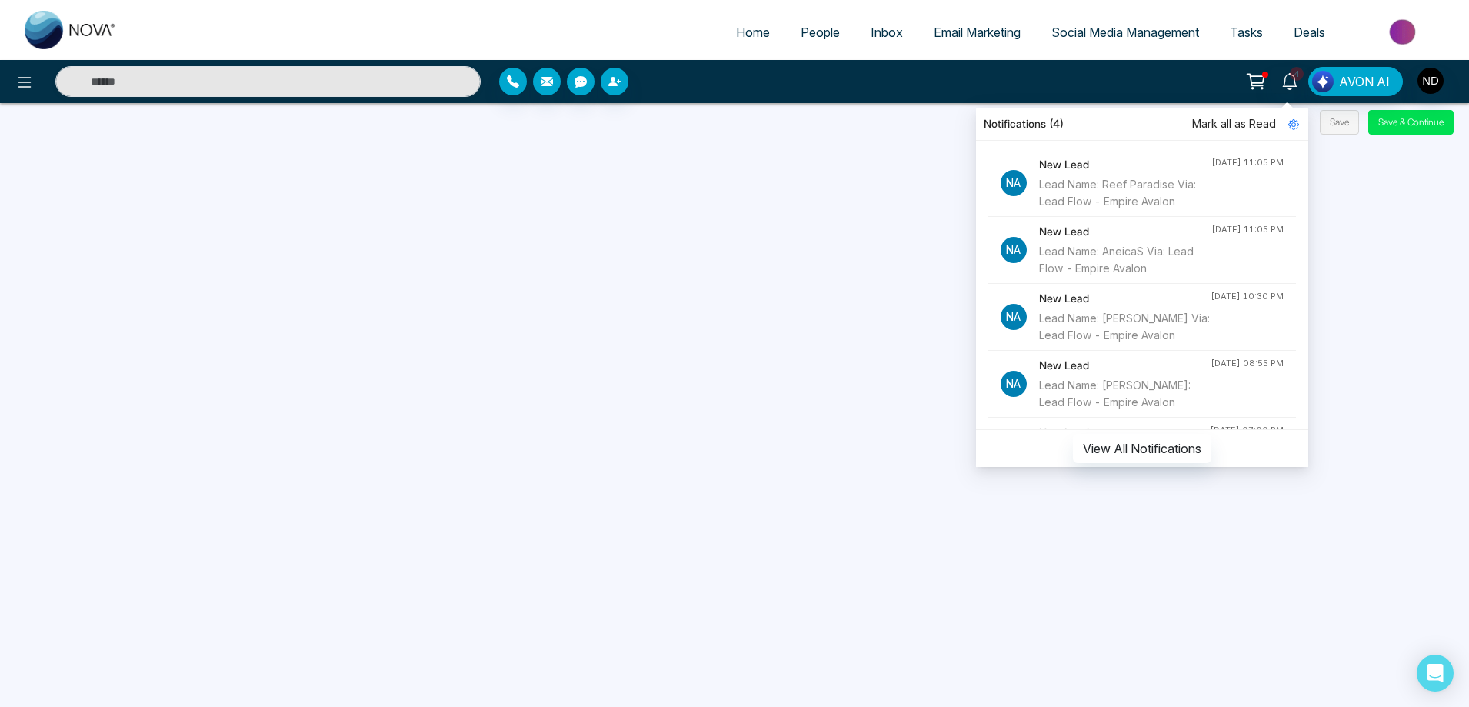
click at [1238, 122] on span "Mark all as Read" at bounding box center [1234, 123] width 84 height 17
click at [821, 134] on div "Home People Inbox Email Marketing Social Media Management Tasks Deals Notificat…" at bounding box center [734, 353] width 1469 height 707
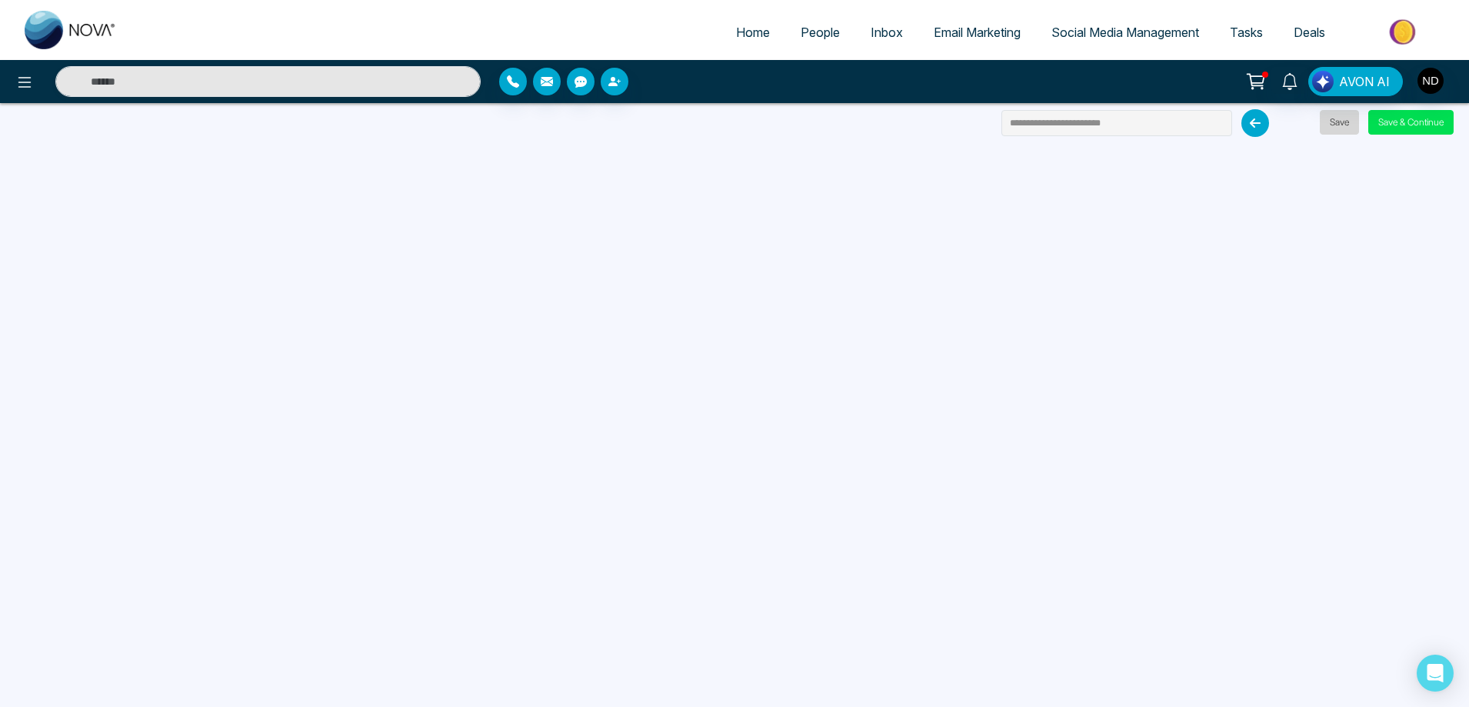
click at [1337, 118] on button "Save" at bounding box center [1339, 122] width 39 height 25
click at [986, 34] on span "Email Marketing" at bounding box center [977, 32] width 87 height 15
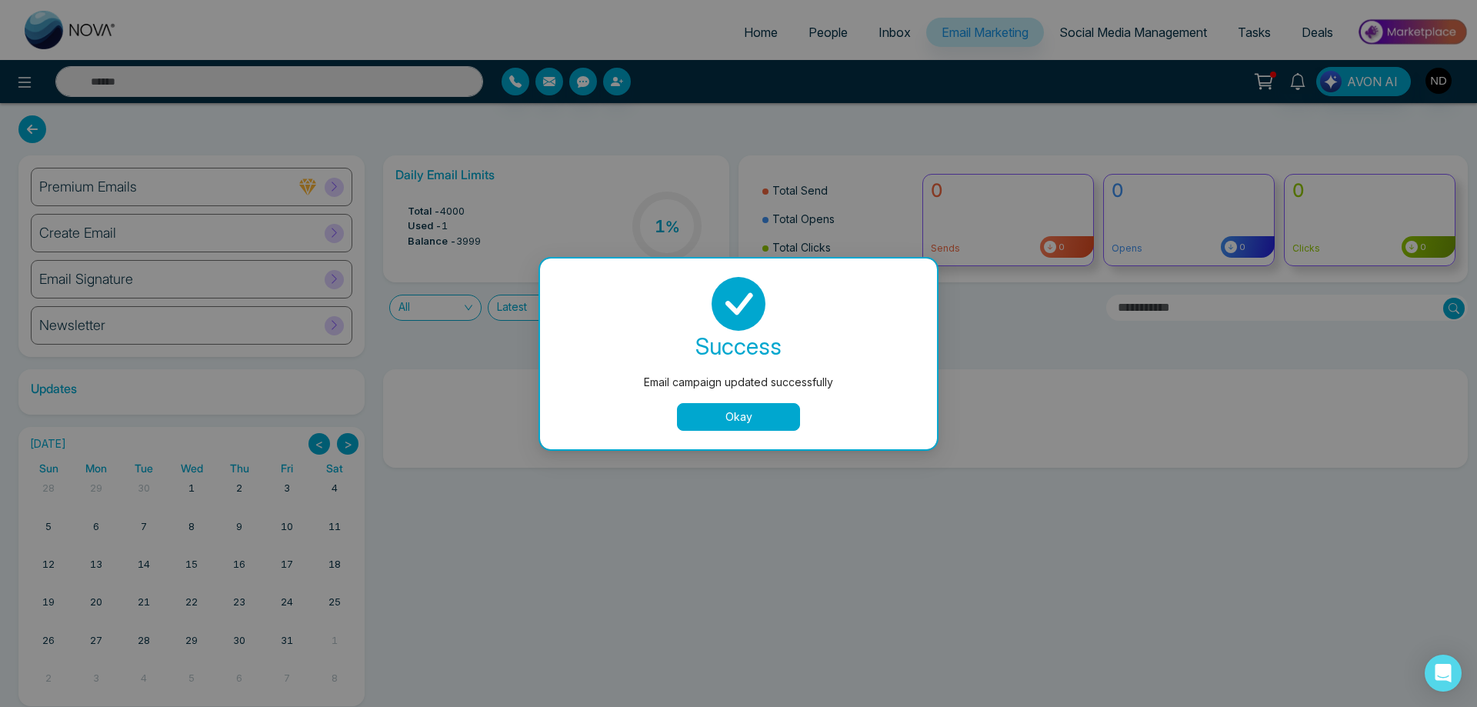
click at [694, 415] on button "Okay" at bounding box center [738, 417] width 123 height 28
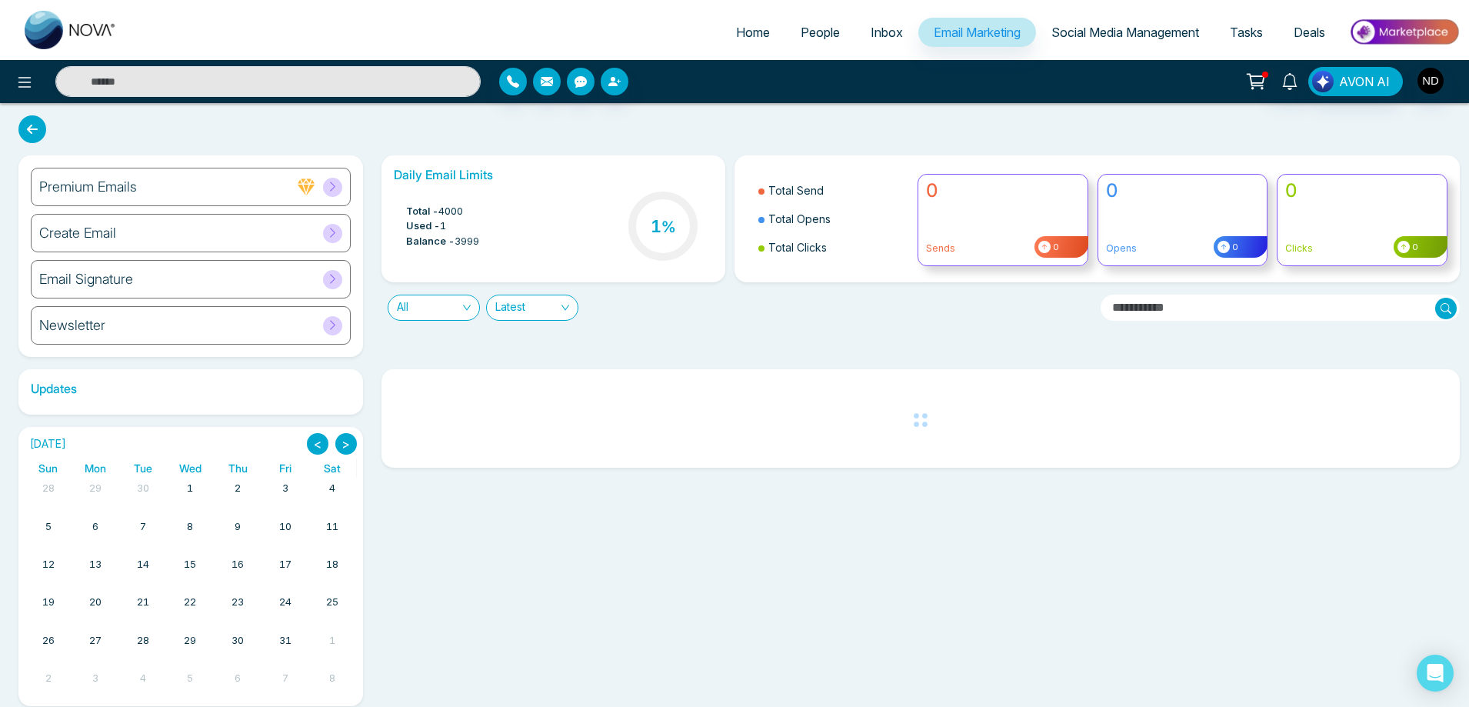
click at [172, 231] on div "Create Email" at bounding box center [191, 233] width 320 height 38
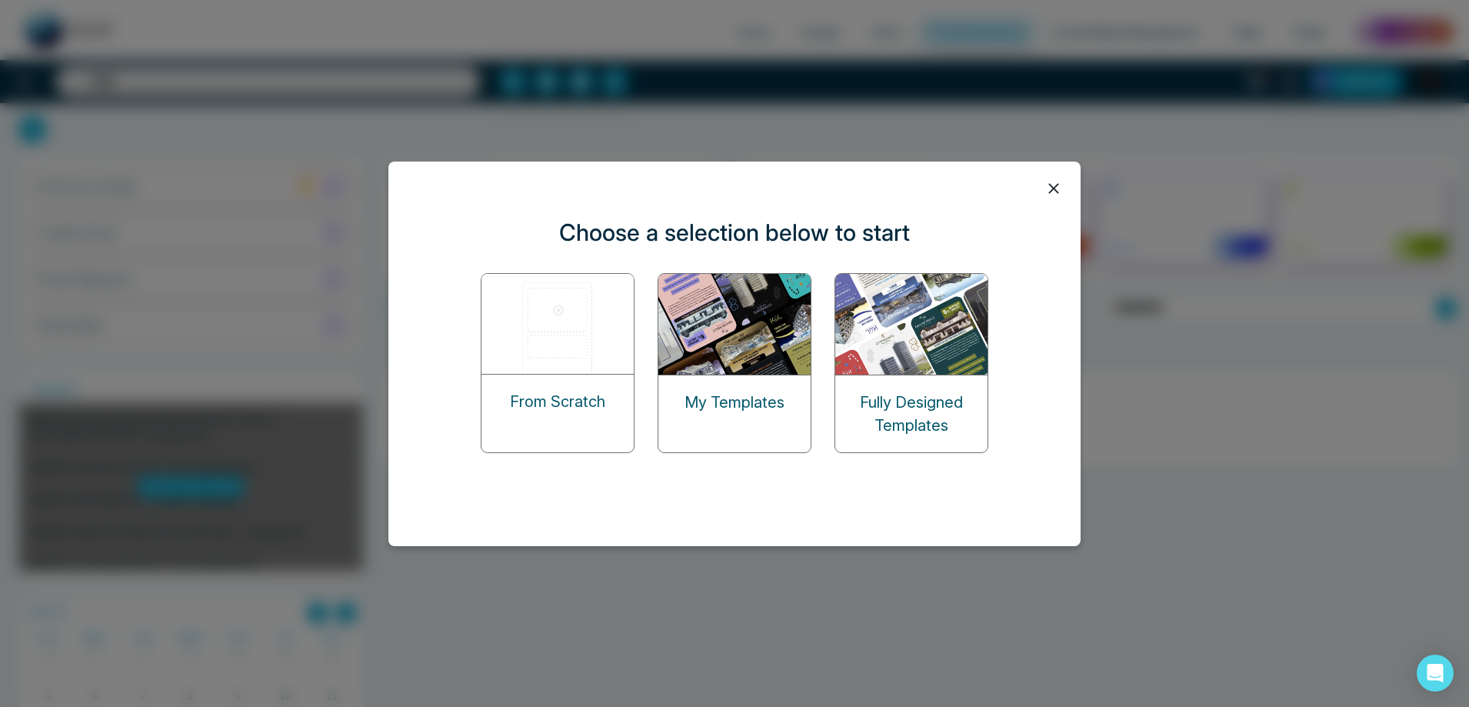
click at [721, 335] on img at bounding box center [735, 324] width 154 height 101
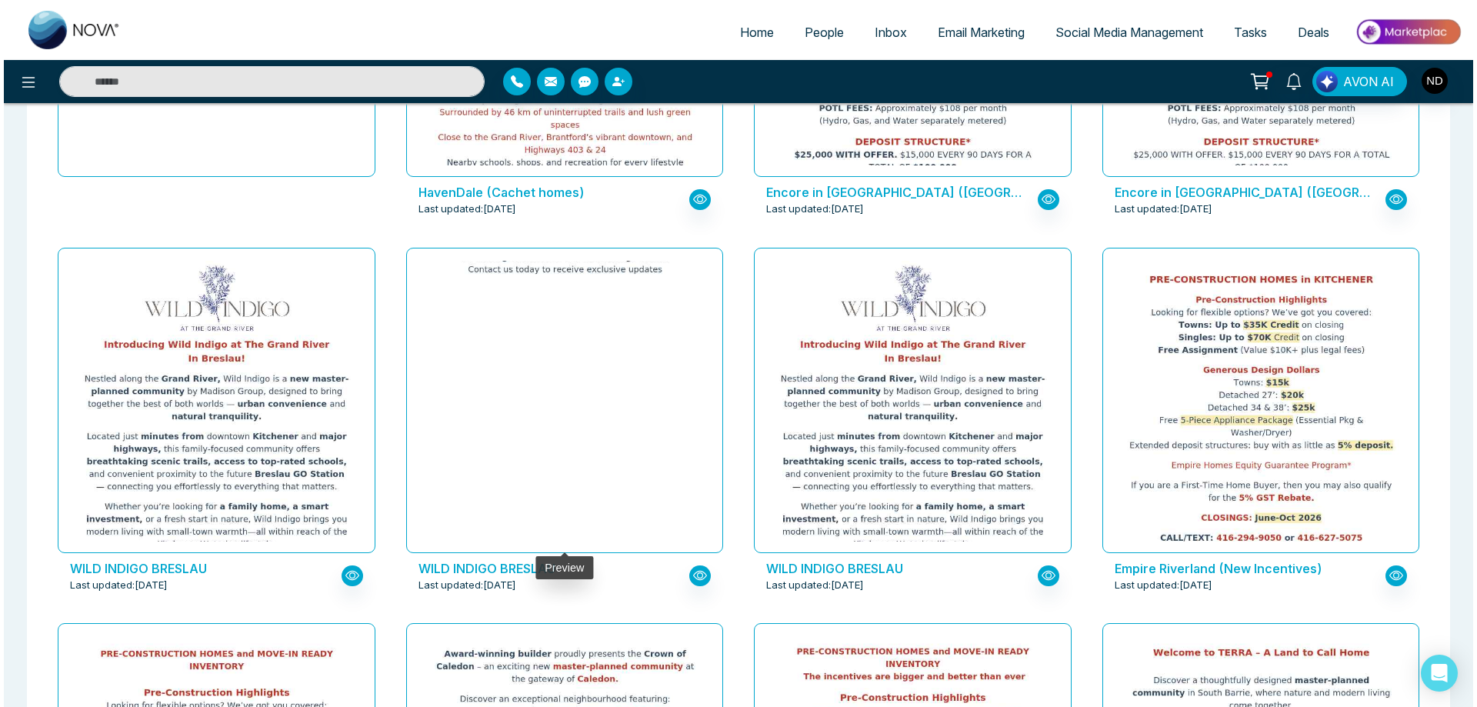
scroll to position [77, 0]
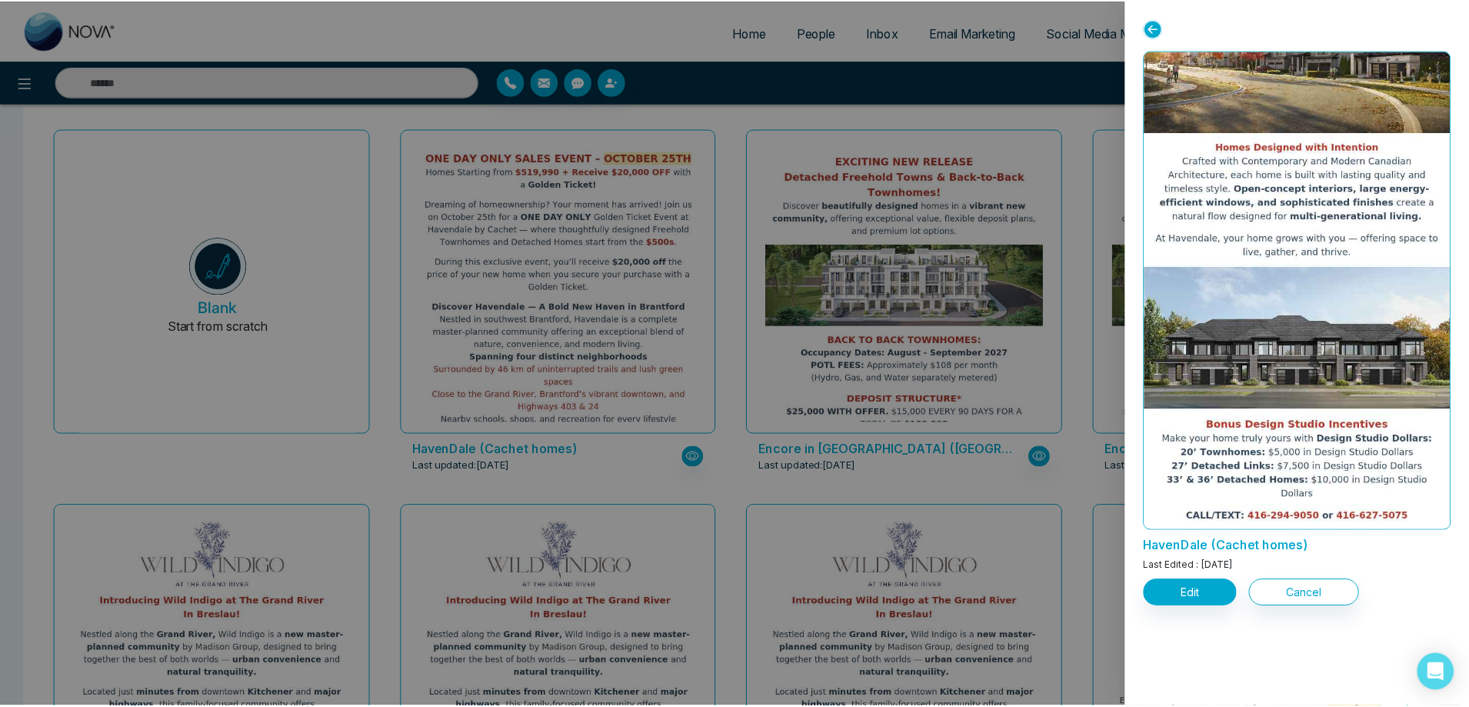
scroll to position [0, 0]
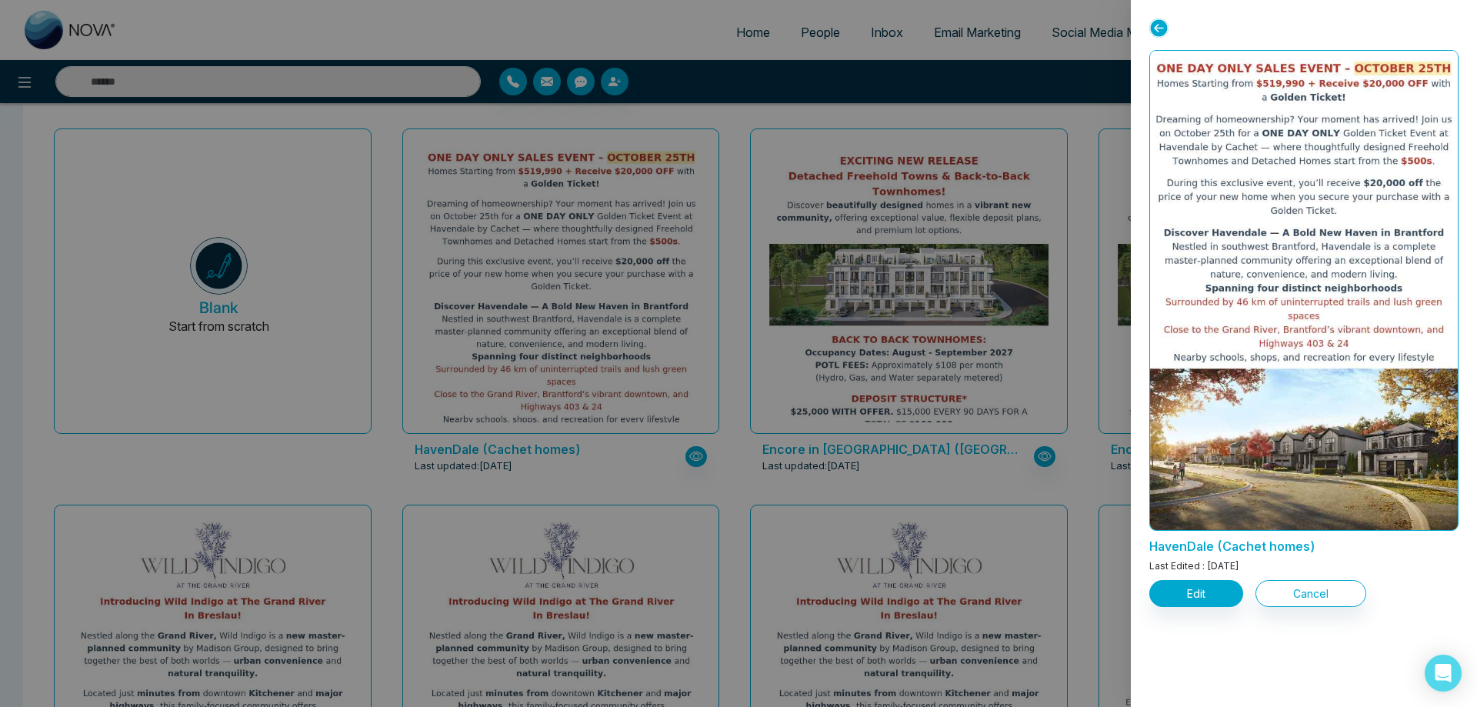
click at [804, 29] on div at bounding box center [738, 353] width 1477 height 707
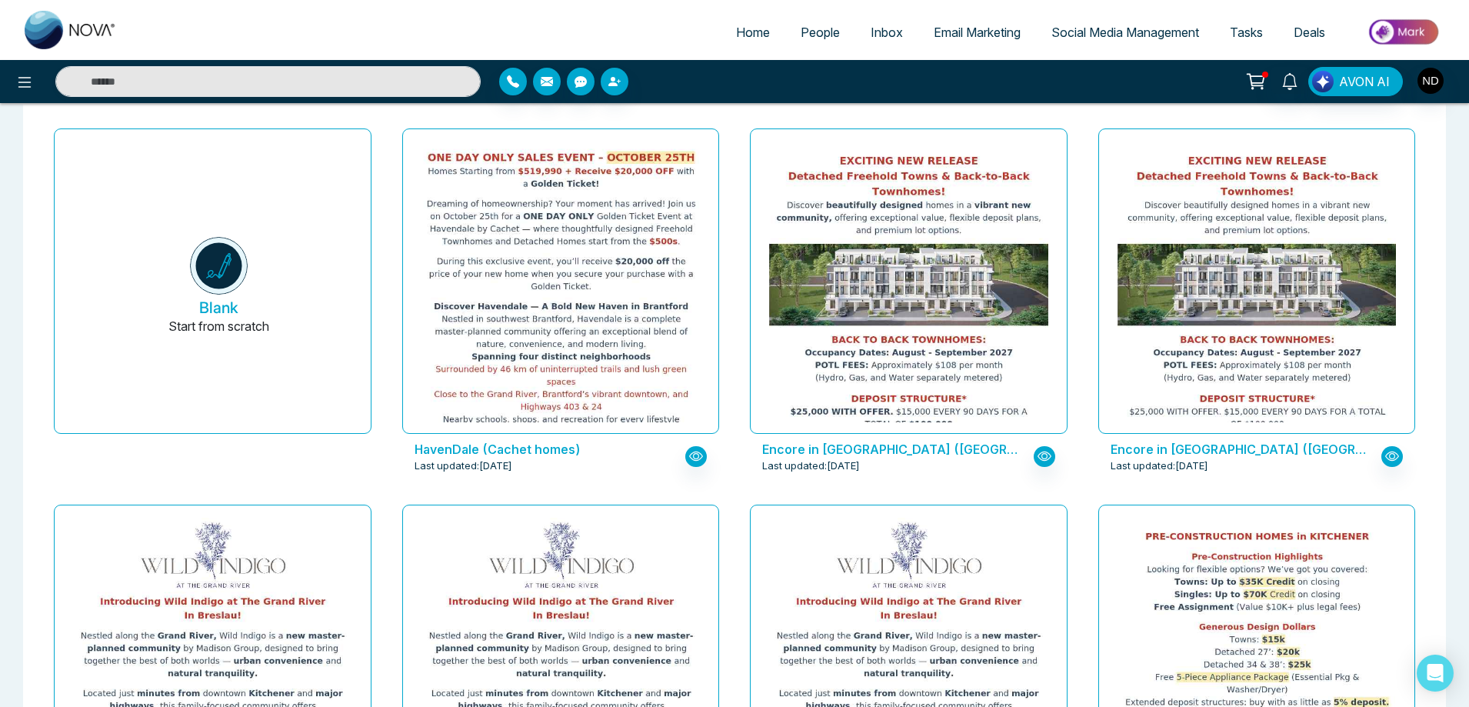
click at [804, 29] on span "People" at bounding box center [820, 32] width 39 height 15
